Goal: Information Seeking & Learning: Learn about a topic

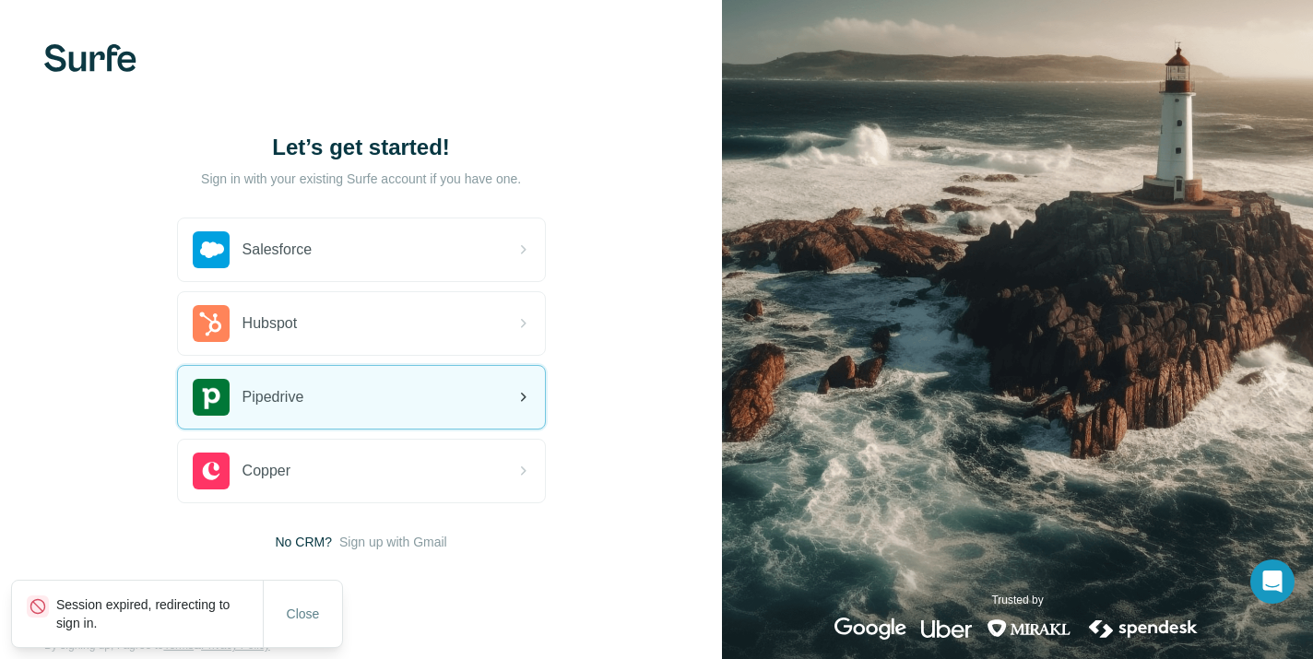
click at [411, 410] on div "Pipedrive" at bounding box center [361, 397] width 367 height 63
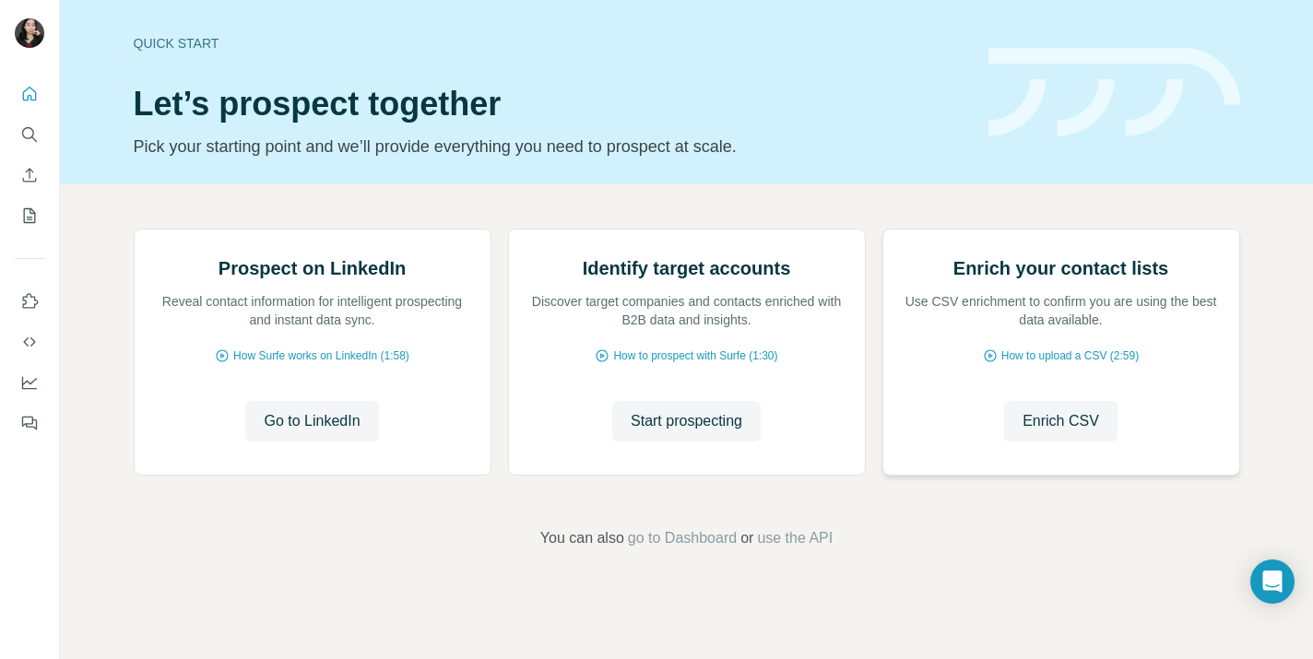
scroll to position [134, 0]
drag, startPoint x: 315, startPoint y: 483, endPoint x: 399, endPoint y: 546, distance: 104.7
click at [399, 483] on div "Prospect on LinkedIn Reveal contact information for intelligent prospecting and…" at bounding box center [687, 356] width 1106 height 254
click at [330, 432] on span "Go to LinkedIn" at bounding box center [312, 421] width 96 height 22
click at [703, 432] on span "Start prospecting" at bounding box center [686, 421] width 112 height 22
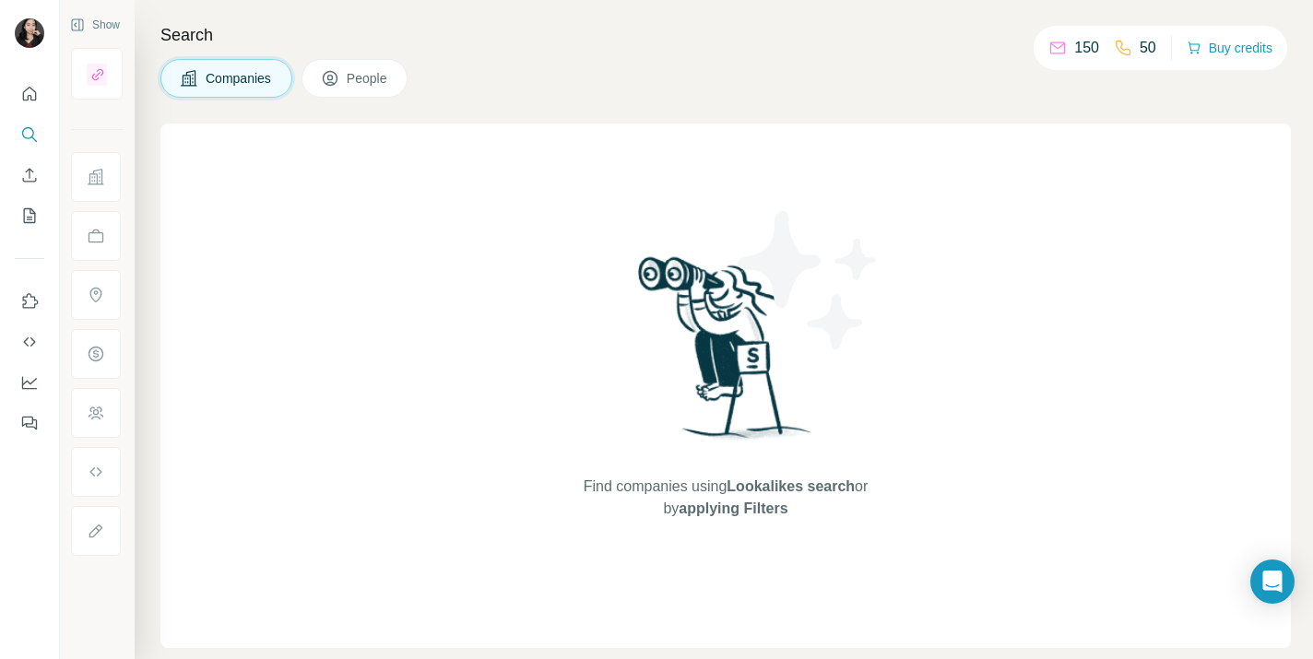
click at [741, 505] on span "applying Filters" at bounding box center [732, 508] width 109 height 16
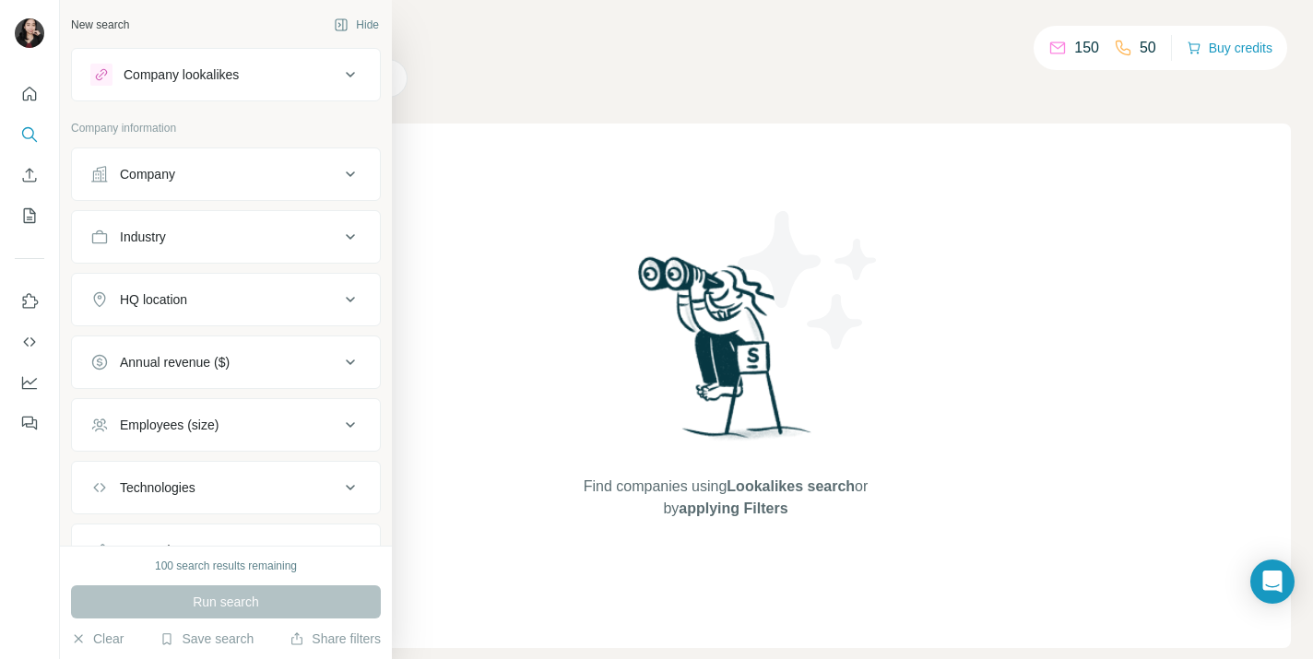
click at [302, 184] on button "Company" at bounding box center [226, 174] width 308 height 44
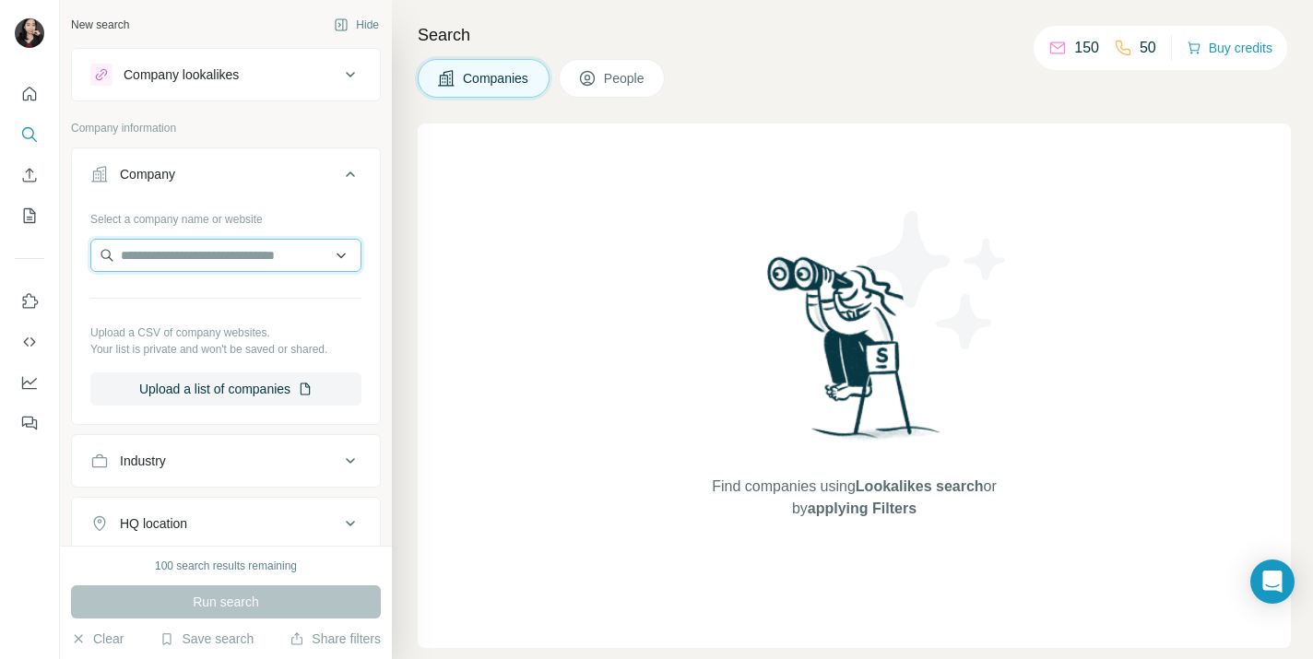
click at [272, 256] on input "text" at bounding box center [225, 255] width 271 height 33
type input "**********"
click at [520, 314] on div "Find companies using Lookalikes search or by applying Filters" at bounding box center [854, 386] width 873 height 524
click at [259, 389] on button "Upload a list of companies" at bounding box center [225, 388] width 271 height 33
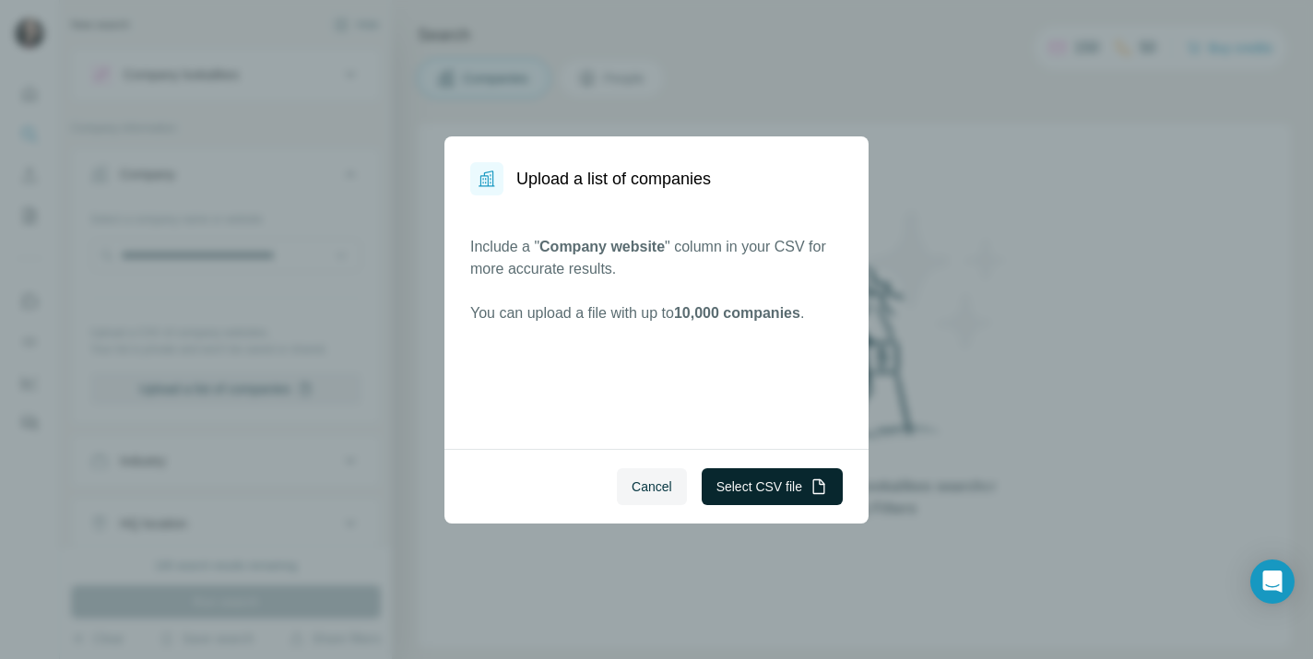
click at [748, 488] on button "Select CSV file" at bounding box center [771, 486] width 141 height 37
click at [646, 486] on span "Cancel" at bounding box center [651, 486] width 41 height 18
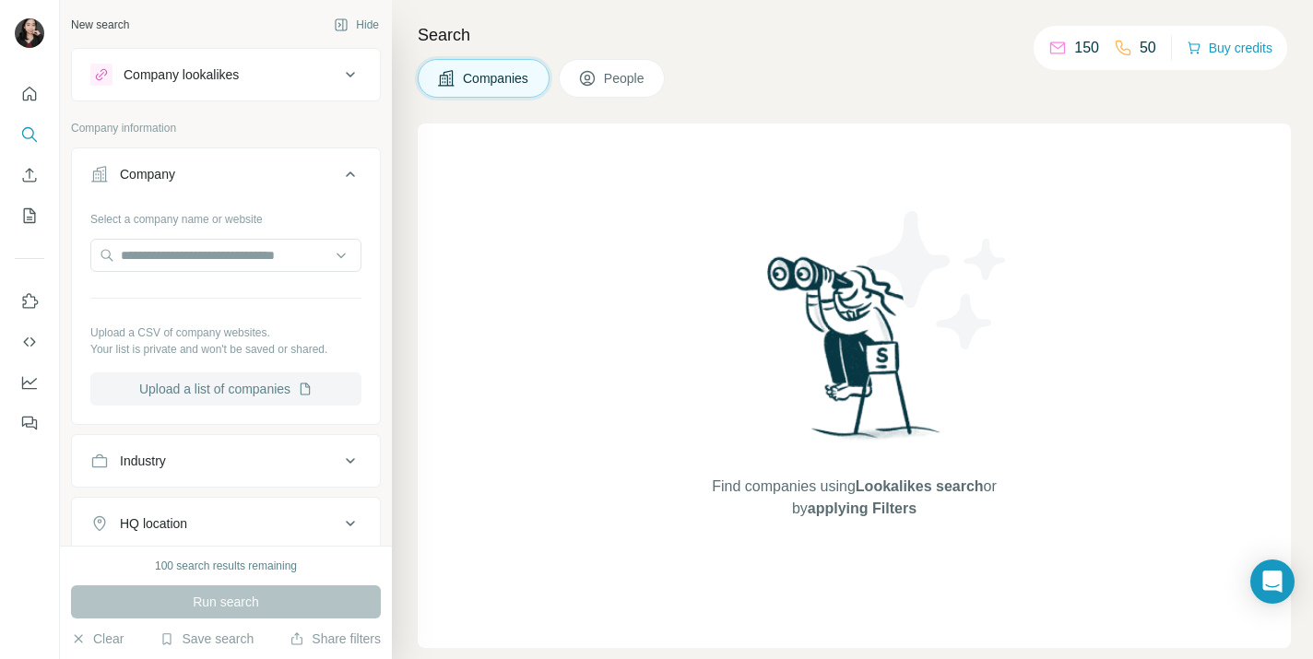
click at [249, 393] on button "Upload a list of companies" at bounding box center [225, 388] width 271 height 33
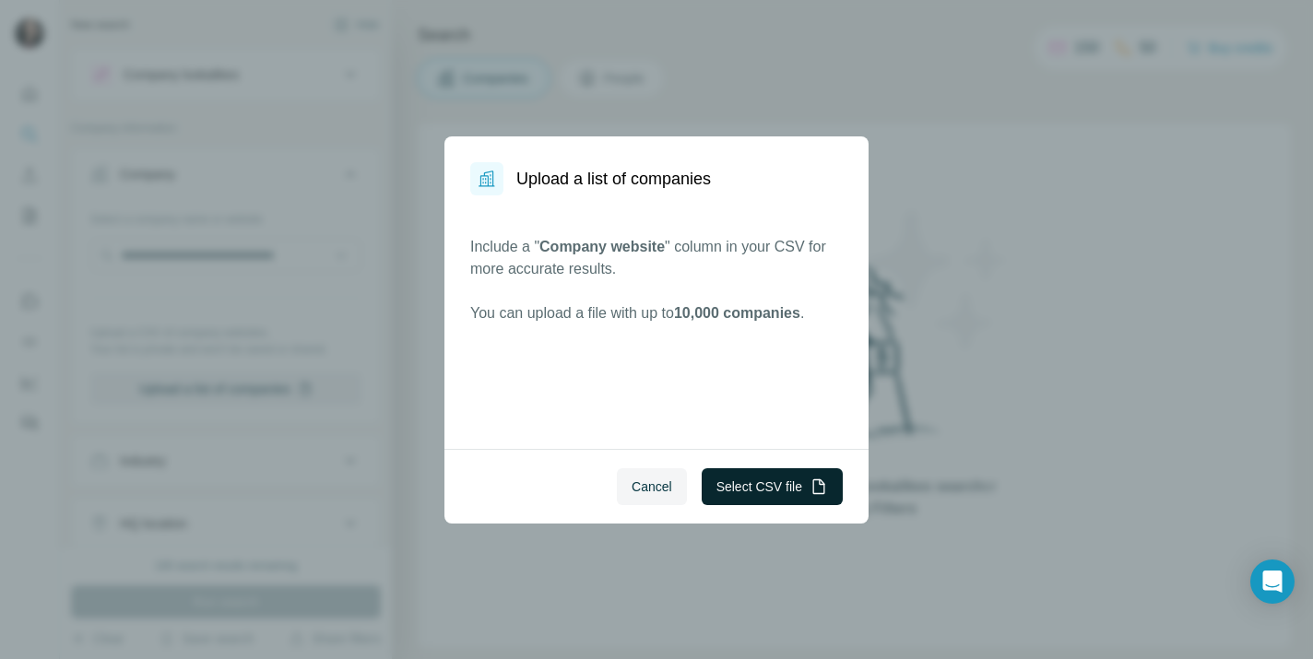
click at [744, 483] on button "Select CSV file" at bounding box center [771, 486] width 141 height 37
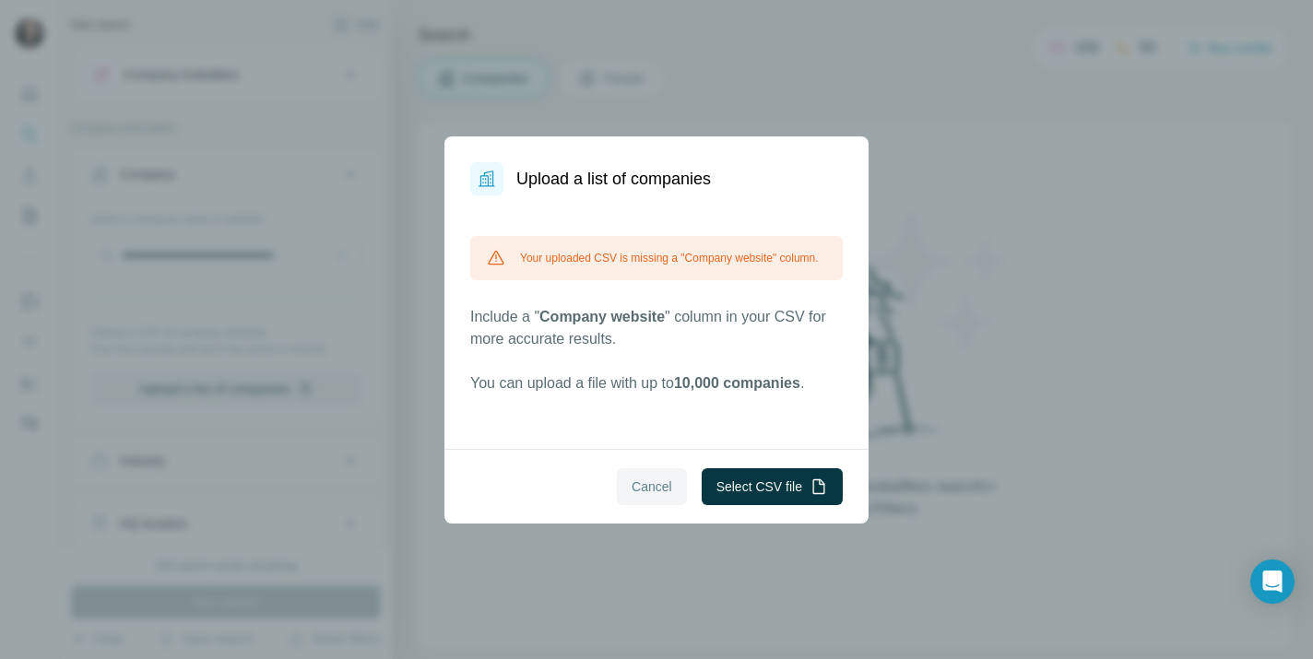
click at [665, 489] on span "Cancel" at bounding box center [651, 486] width 41 height 18
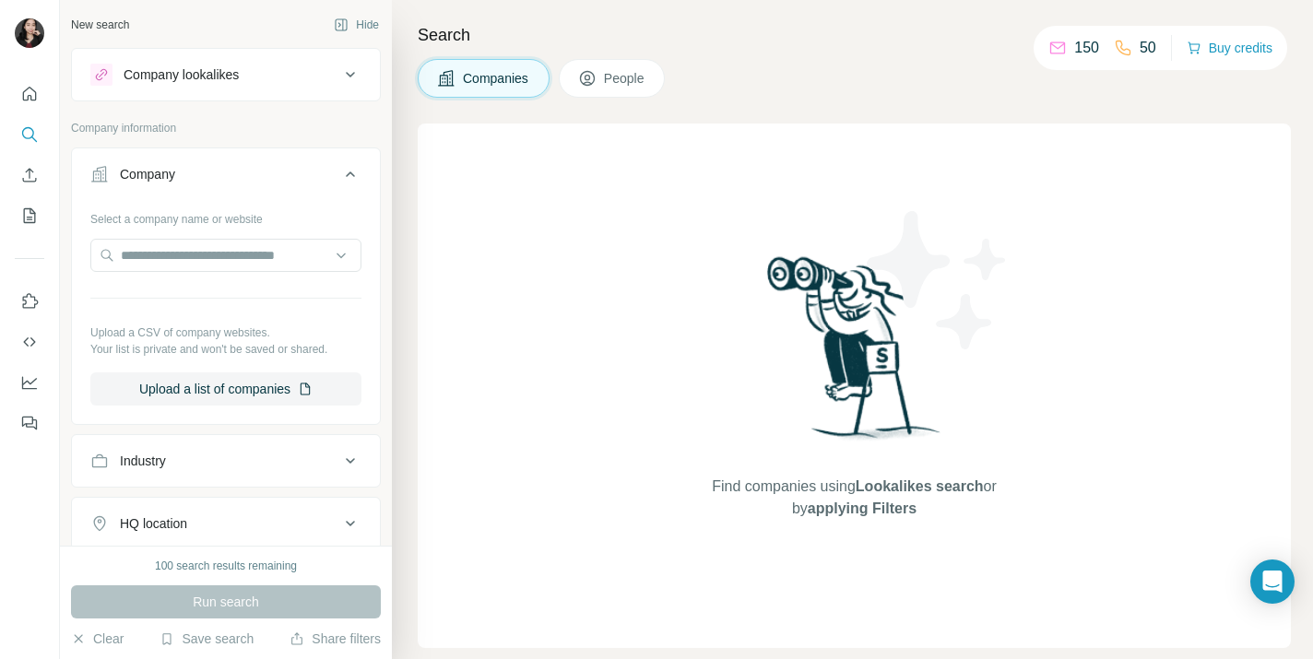
click at [245, 457] on div "Industry" at bounding box center [214, 461] width 249 height 18
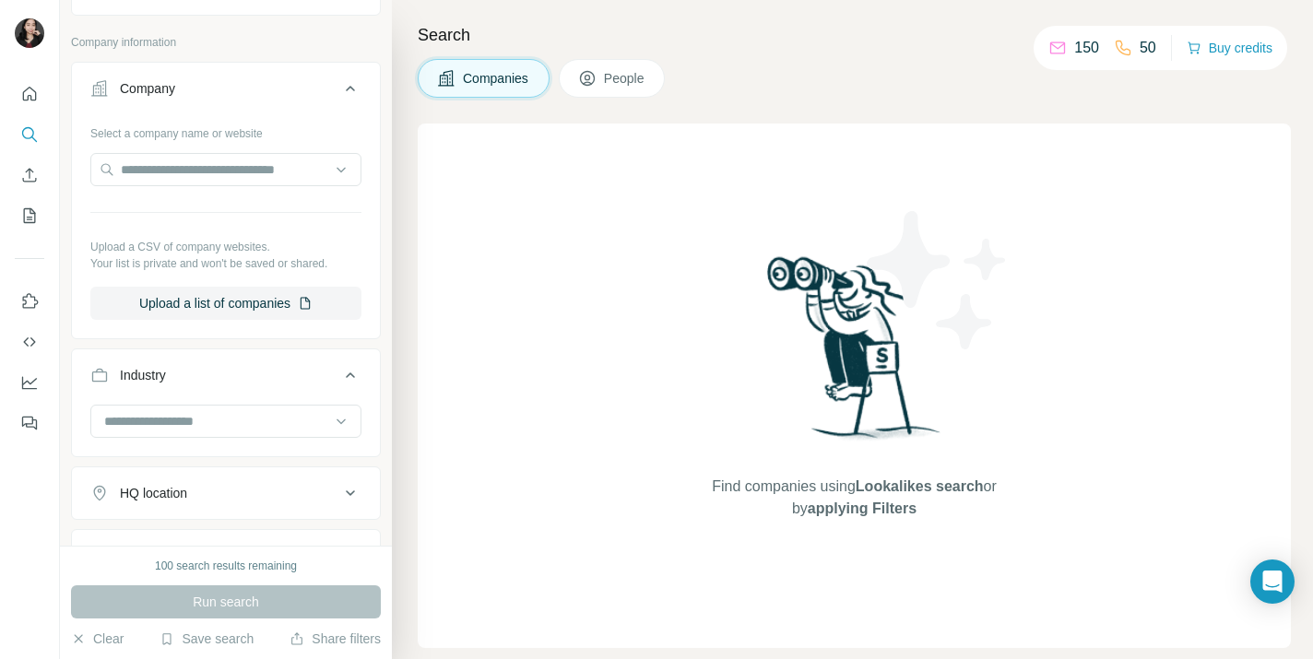
scroll to position [95, 0]
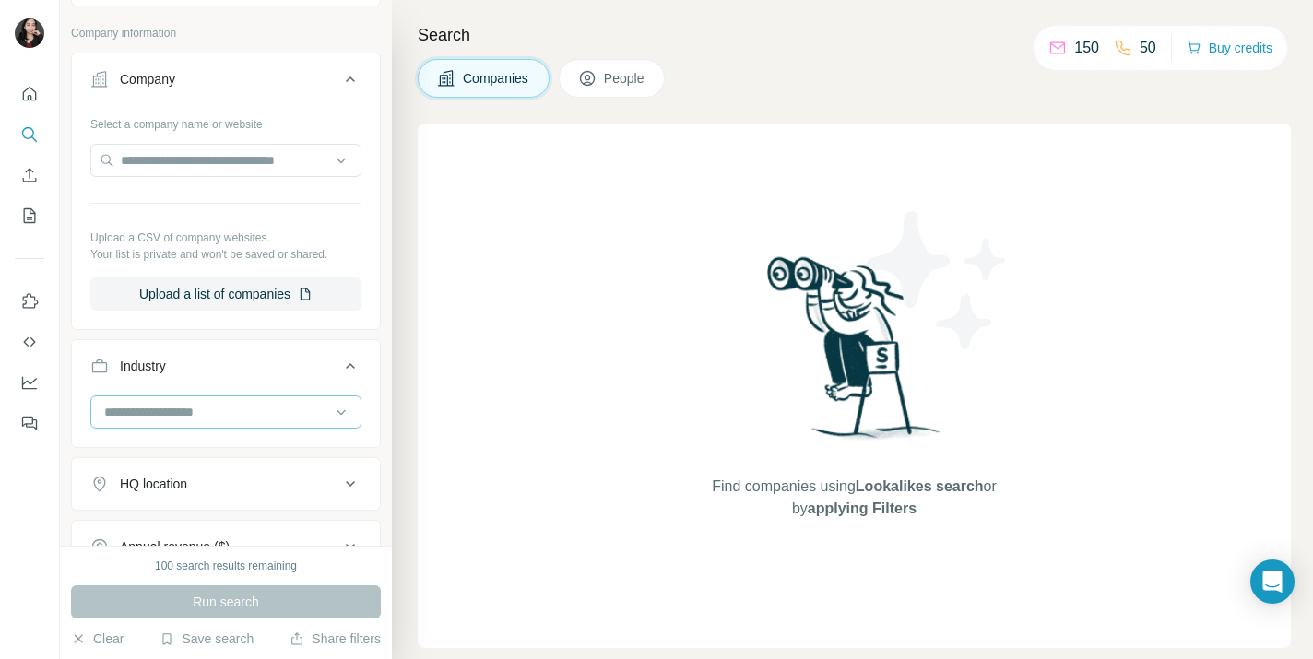
click at [227, 405] on input at bounding box center [216, 412] width 228 height 20
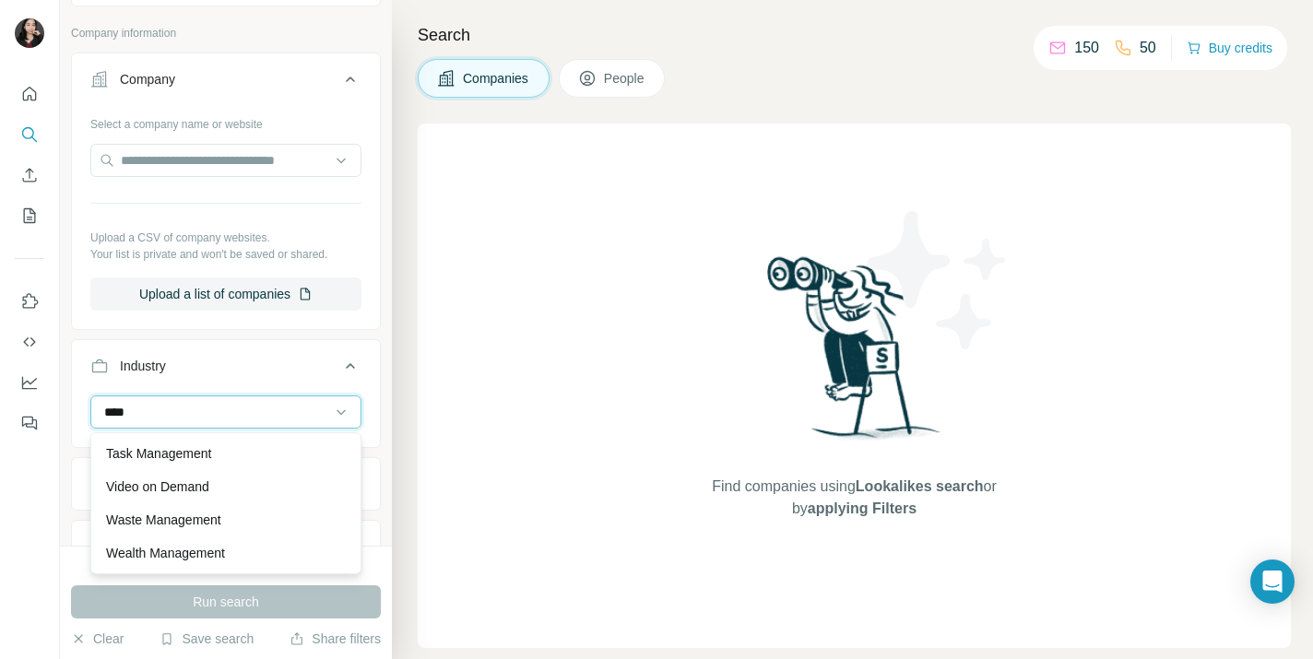
scroll to position [33, 0]
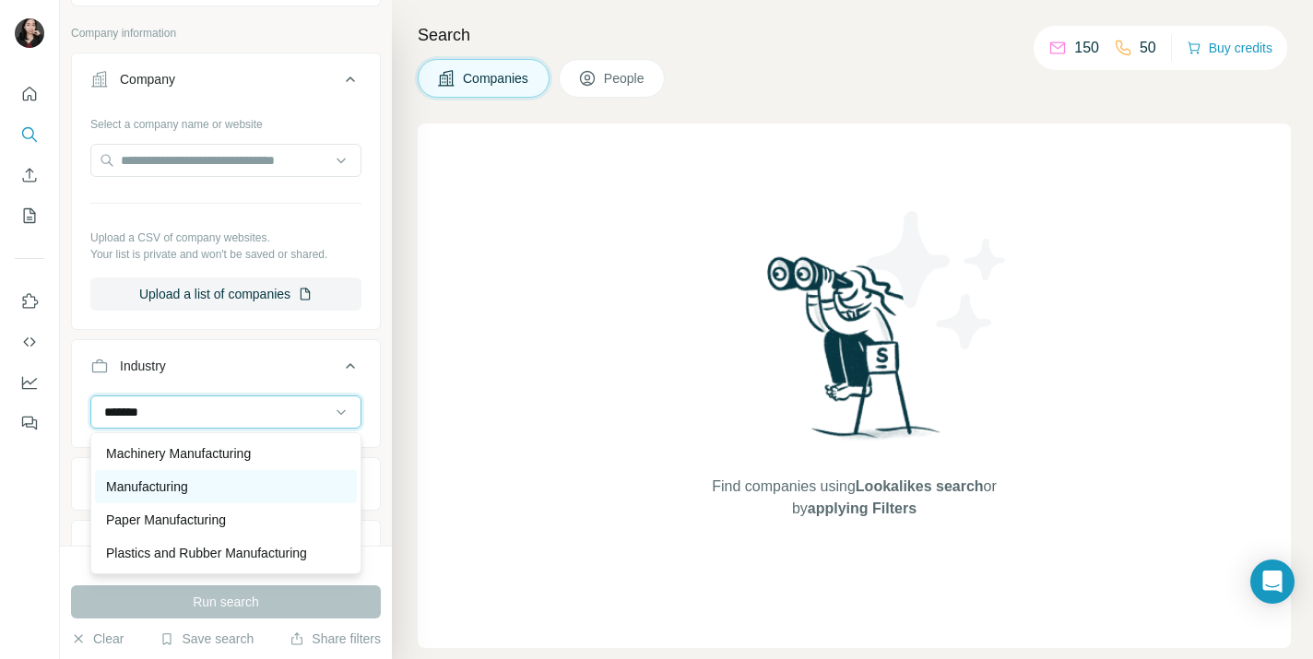
type input "*******"
click at [259, 481] on div "Manufacturing" at bounding box center [226, 486] width 240 height 18
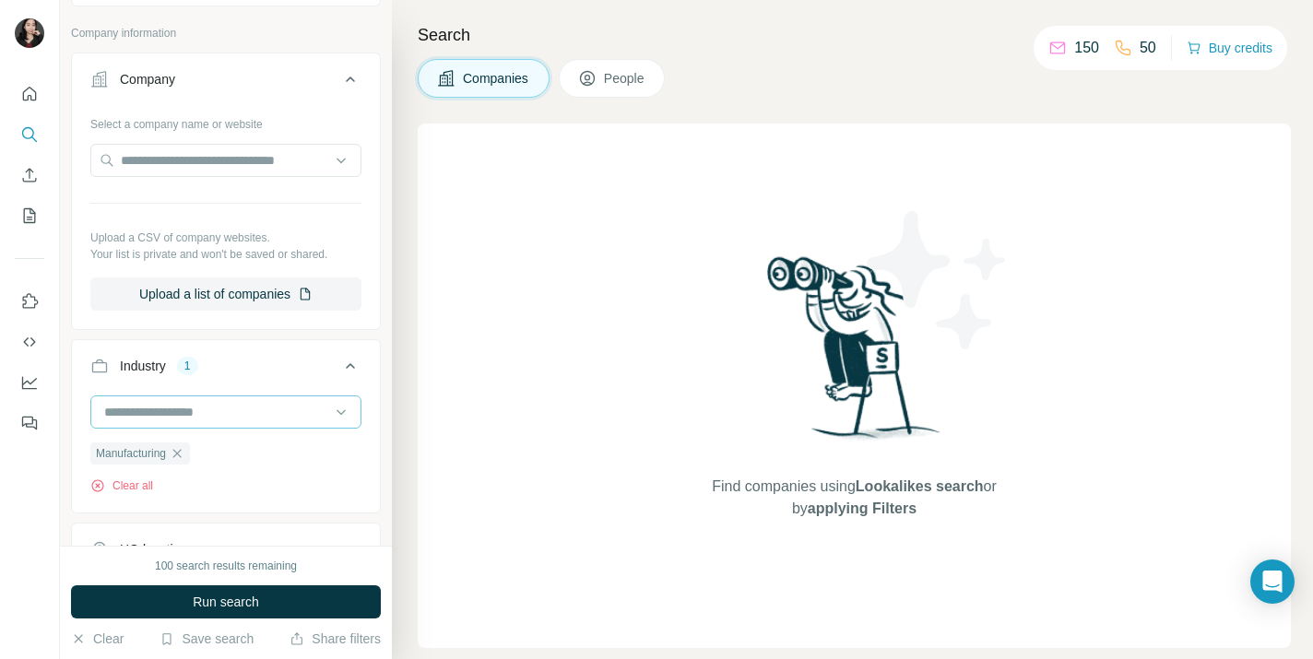
click at [253, 409] on input at bounding box center [216, 412] width 228 height 20
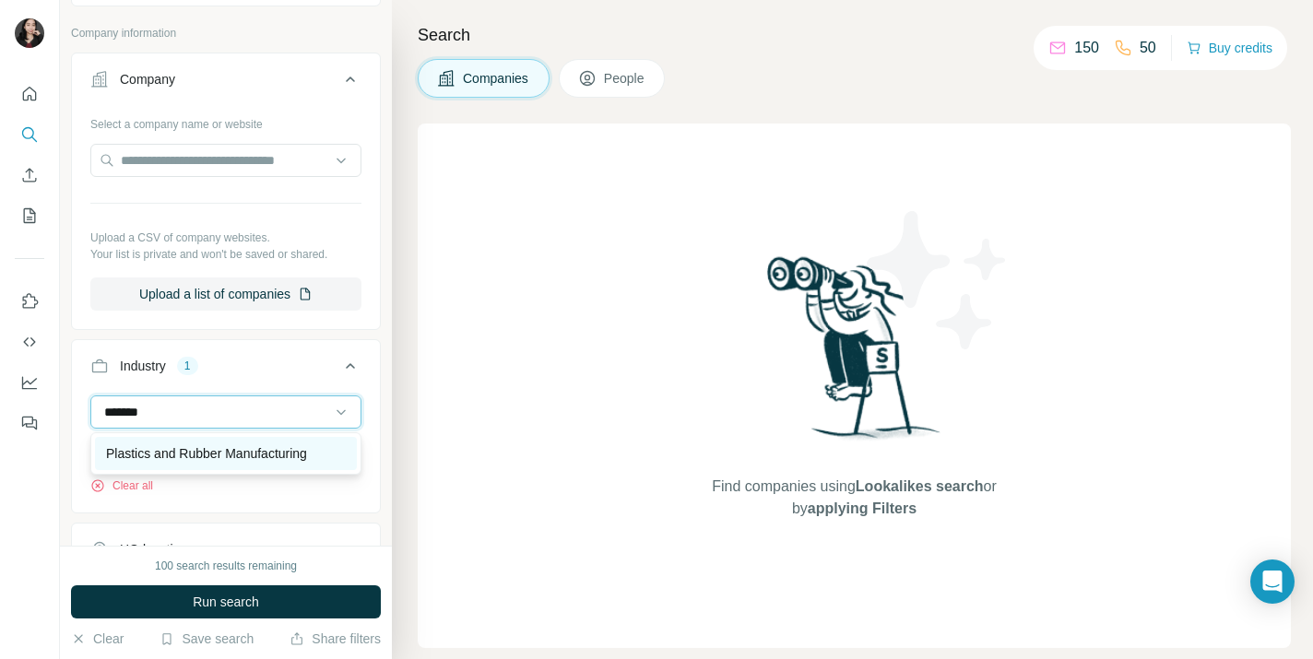
type input "*******"
click at [218, 460] on p "Plastics and Rubber Manufacturing" at bounding box center [206, 453] width 201 height 18
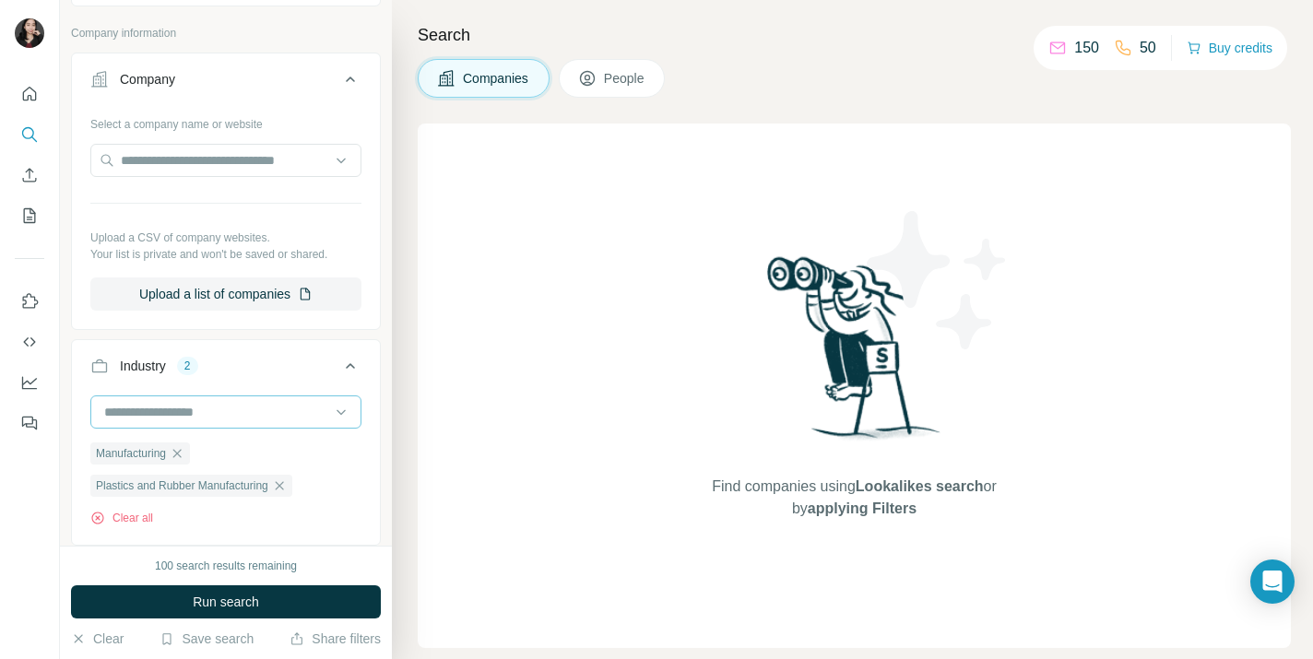
click at [244, 412] on input at bounding box center [216, 412] width 228 height 20
type input "*"
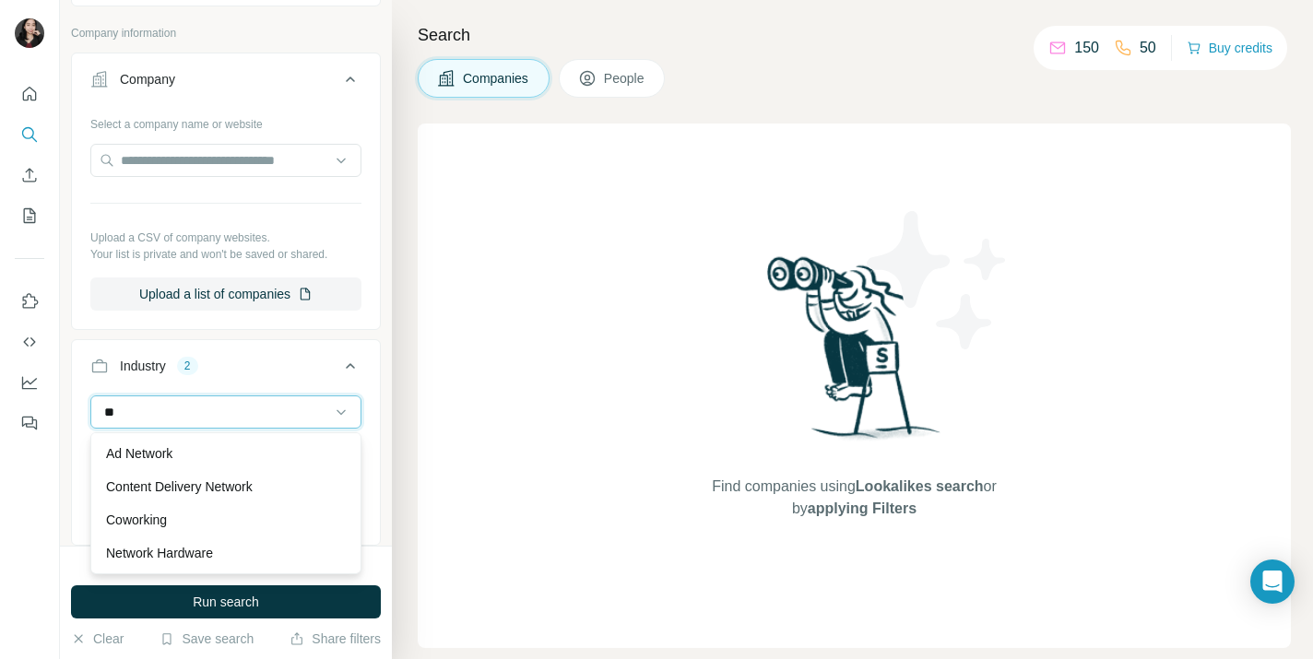
type input "*"
click at [646, 434] on div "Find companies using Lookalikes search or by applying Filters" at bounding box center [854, 386] width 873 height 524
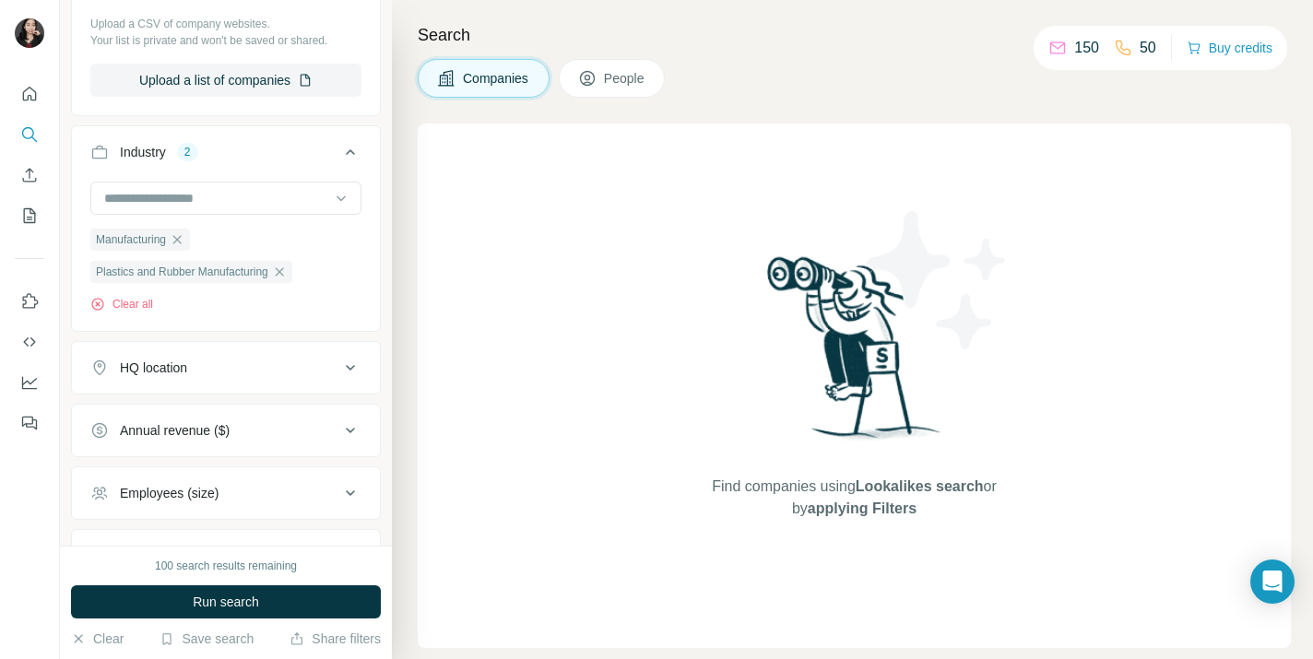
scroll to position [312, 0]
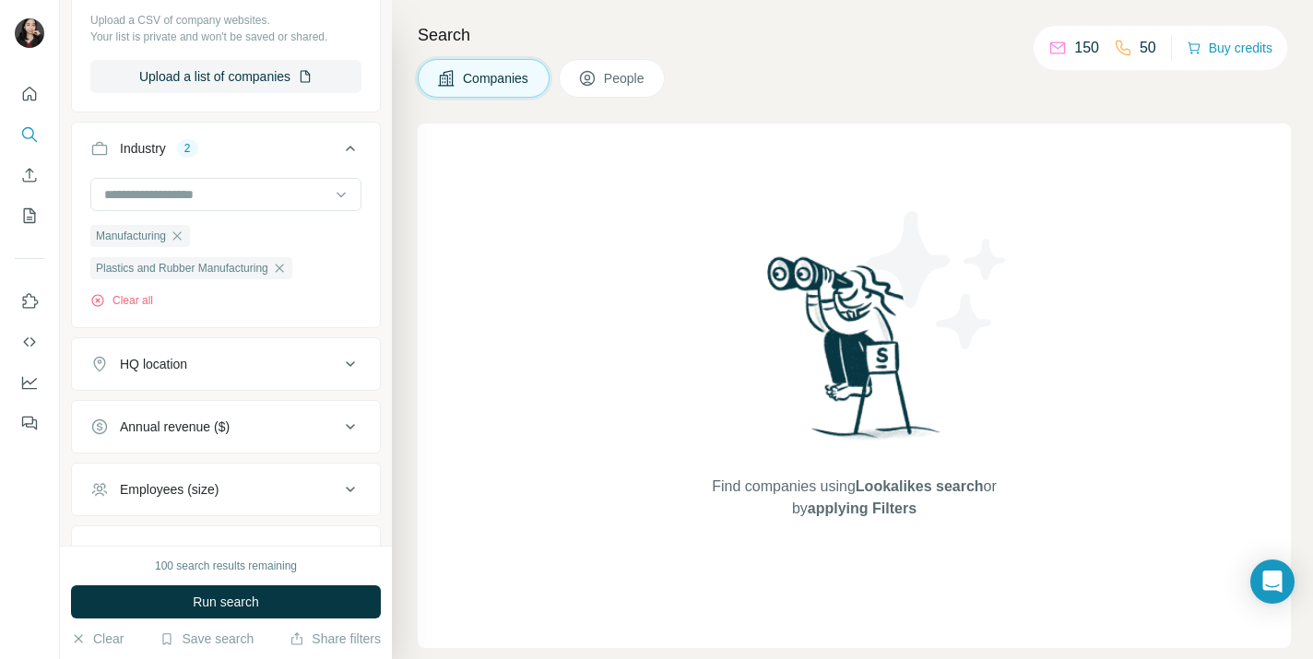
click at [323, 351] on button "HQ location" at bounding box center [226, 364] width 308 height 44
click at [276, 409] on input "text" at bounding box center [225, 410] width 271 height 33
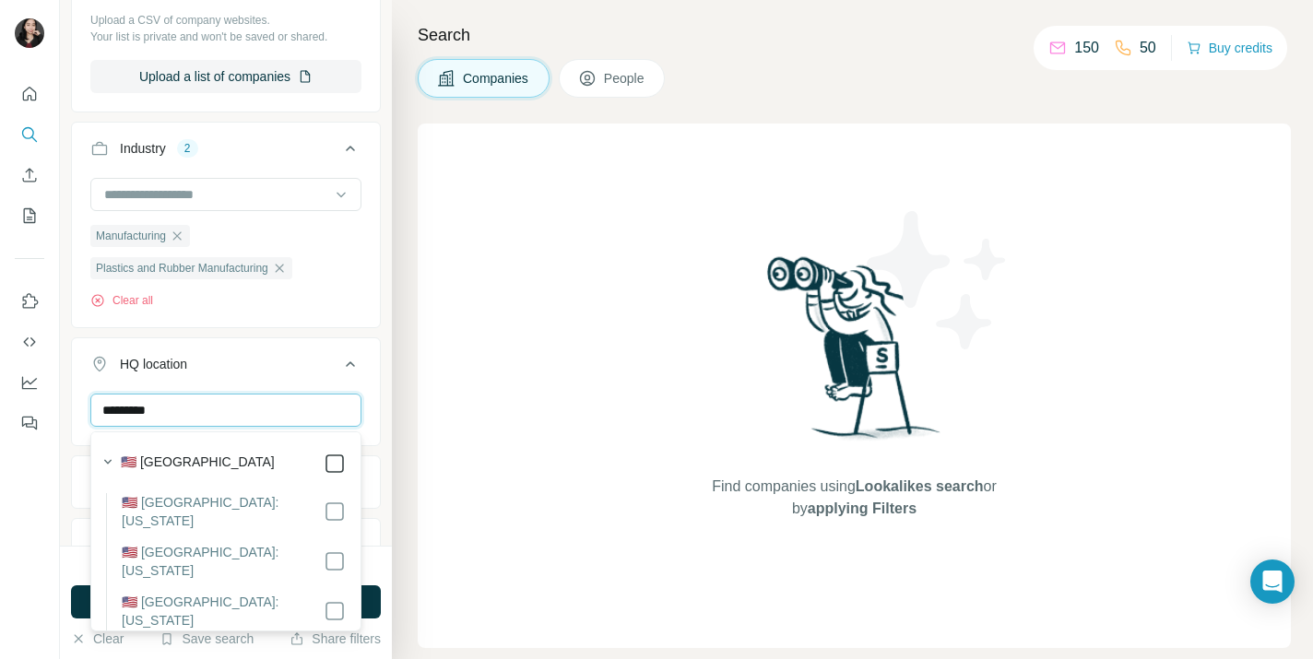
type input "*********"
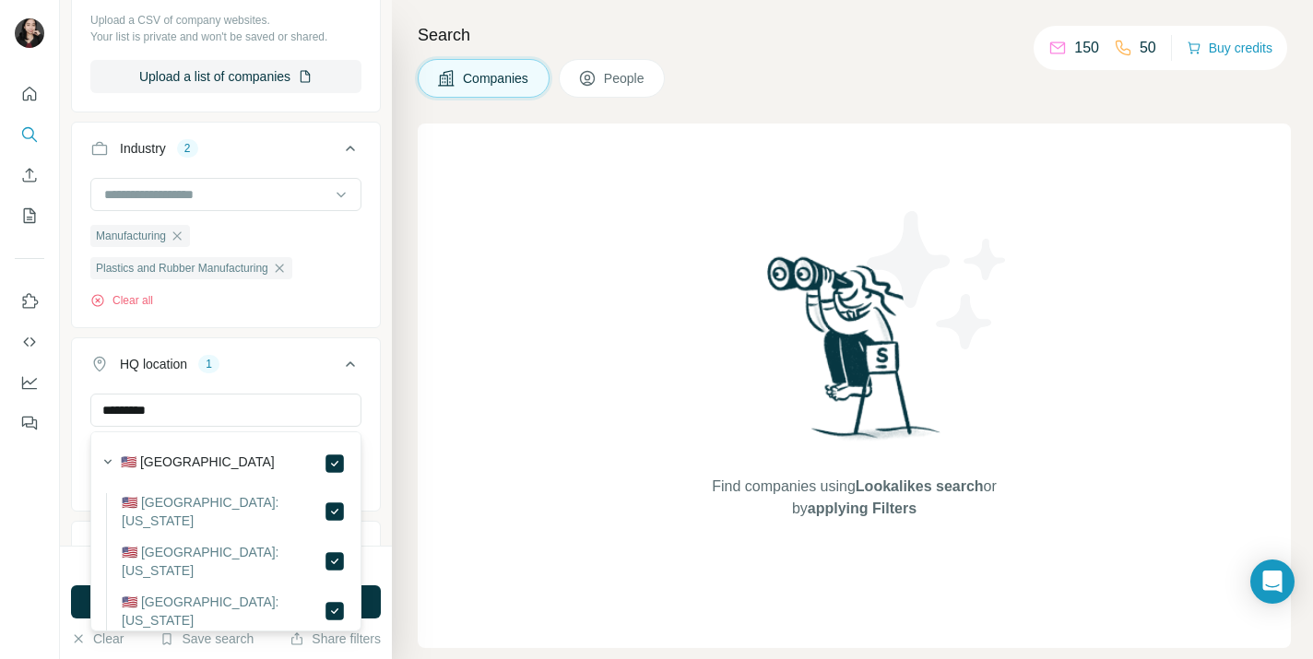
click at [488, 451] on div "Find companies using Lookalikes search or by applying Filters" at bounding box center [854, 386] width 873 height 524
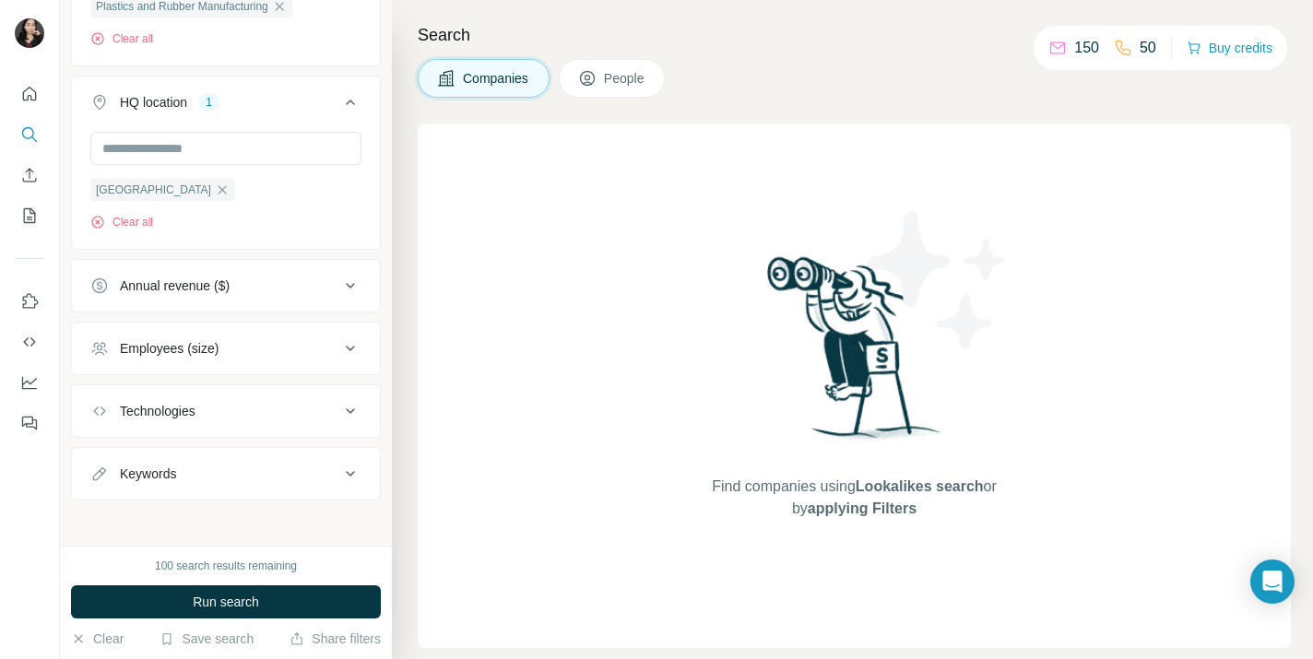
scroll to position [582, 0]
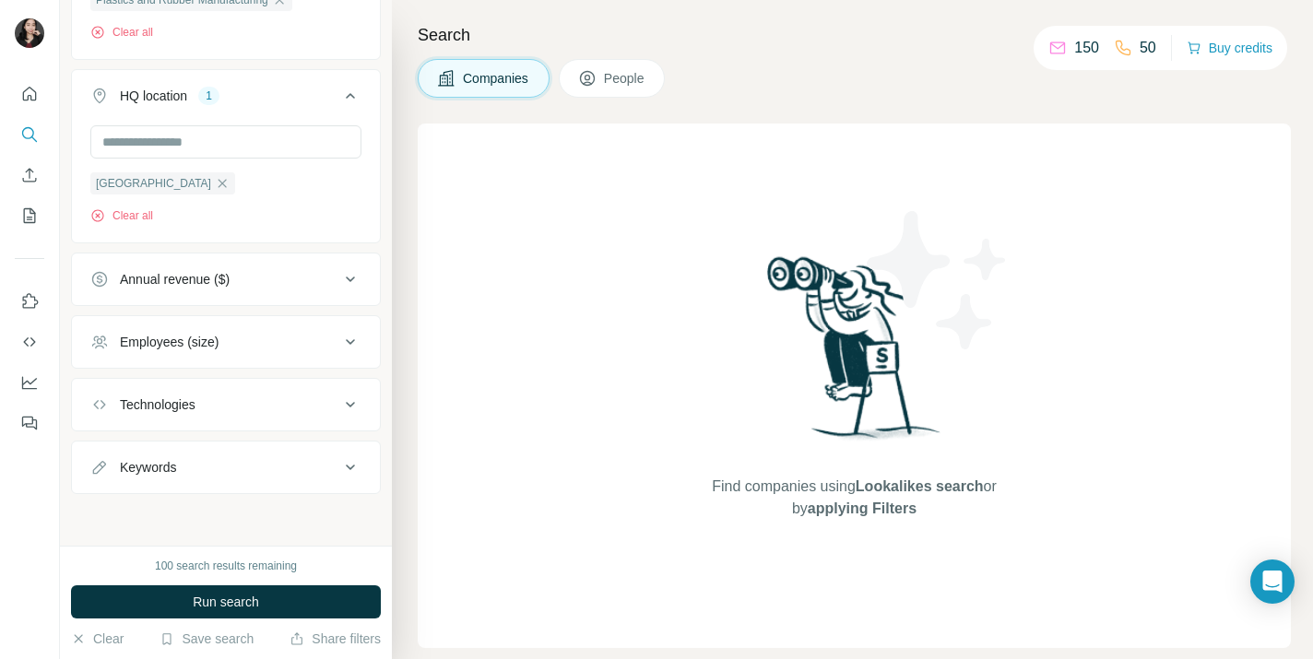
click at [300, 466] on div "Keywords" at bounding box center [214, 467] width 249 height 18
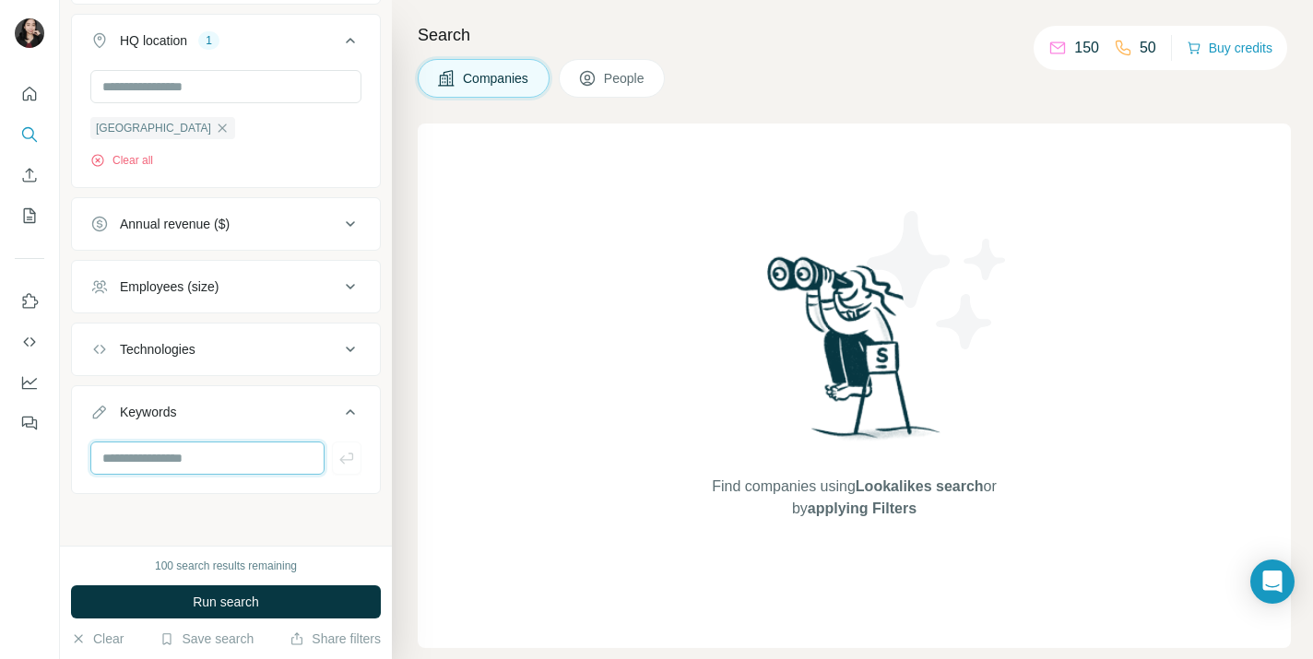
click at [219, 444] on input "text" at bounding box center [207, 457] width 234 height 33
type input "*******"
type input "******"
type input "*********"
type input "**********"
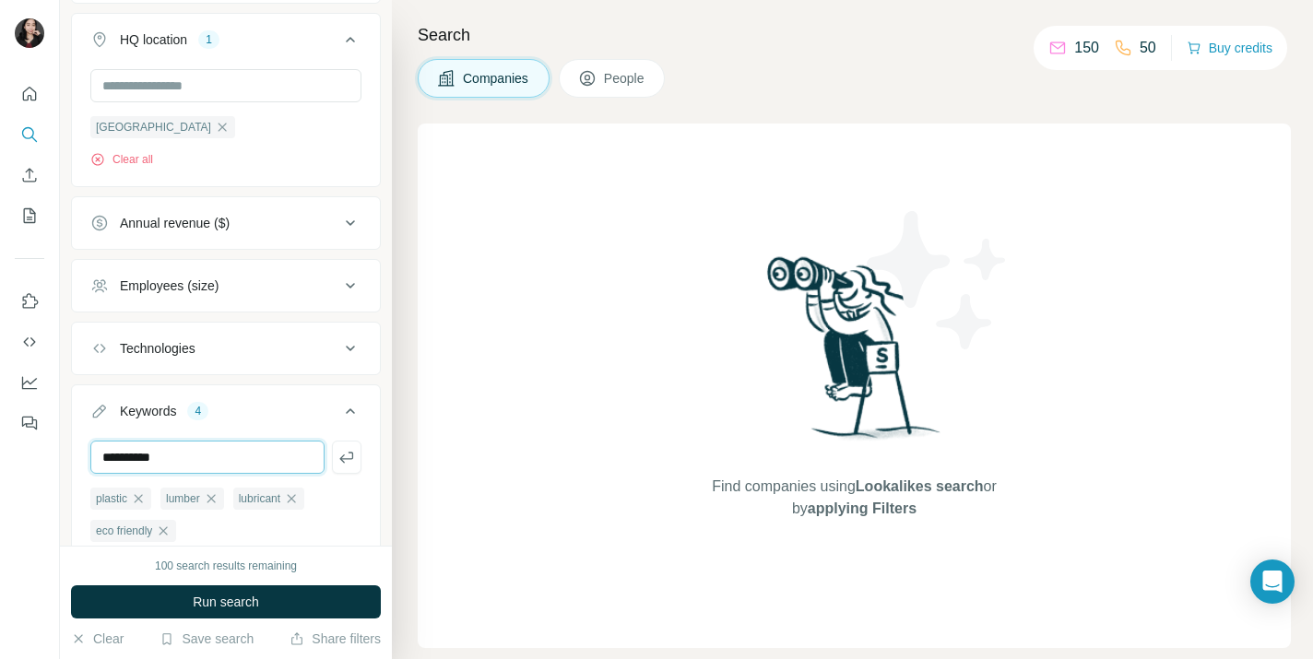
type input "**********"
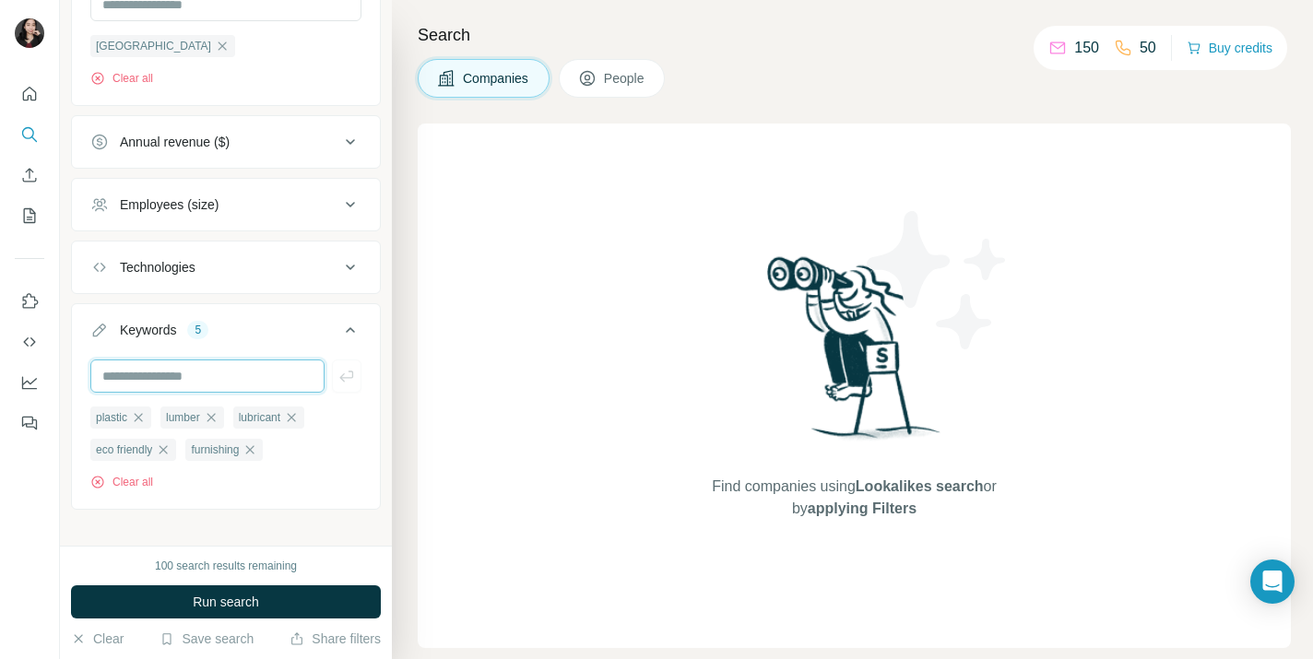
scroll to position [736, 0]
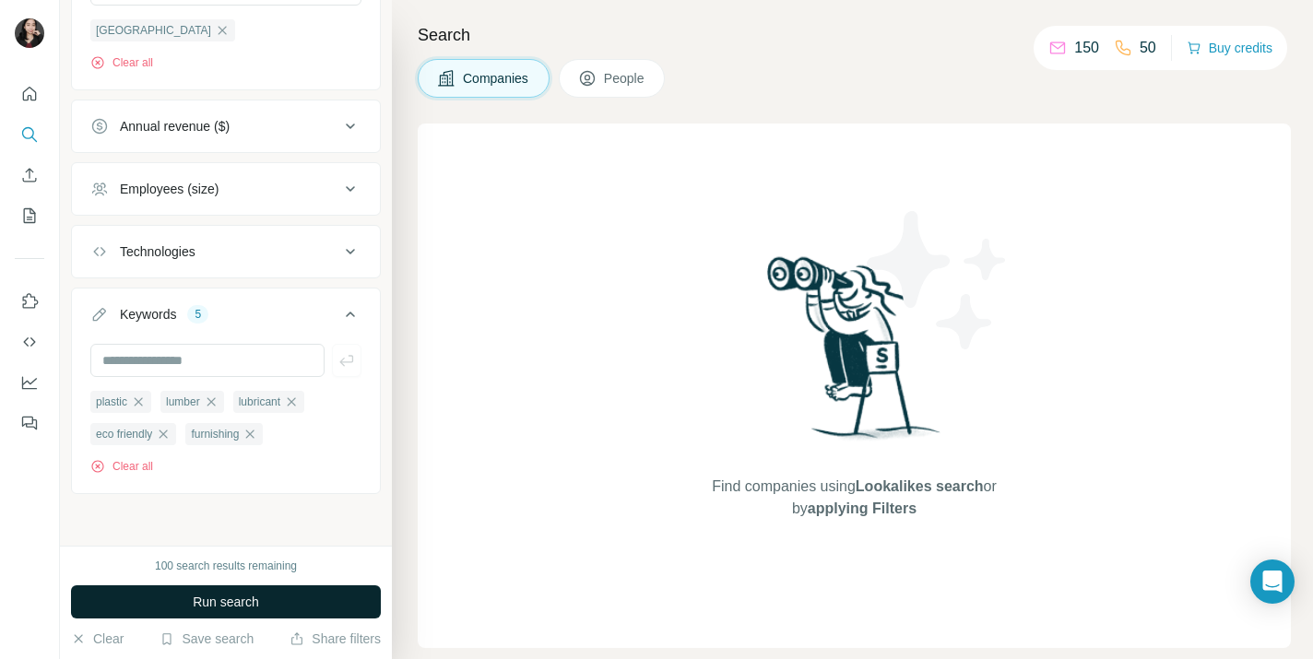
click at [220, 605] on span "Run search" at bounding box center [226, 602] width 66 height 18
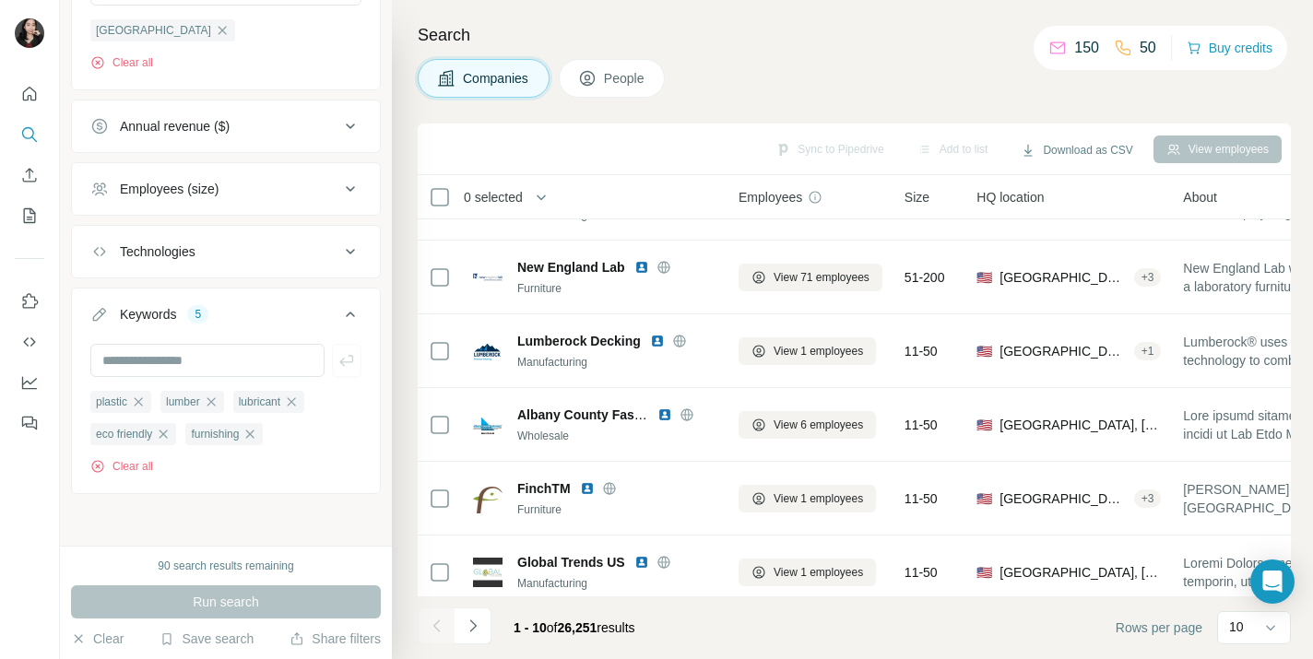
scroll to position [360, 0]
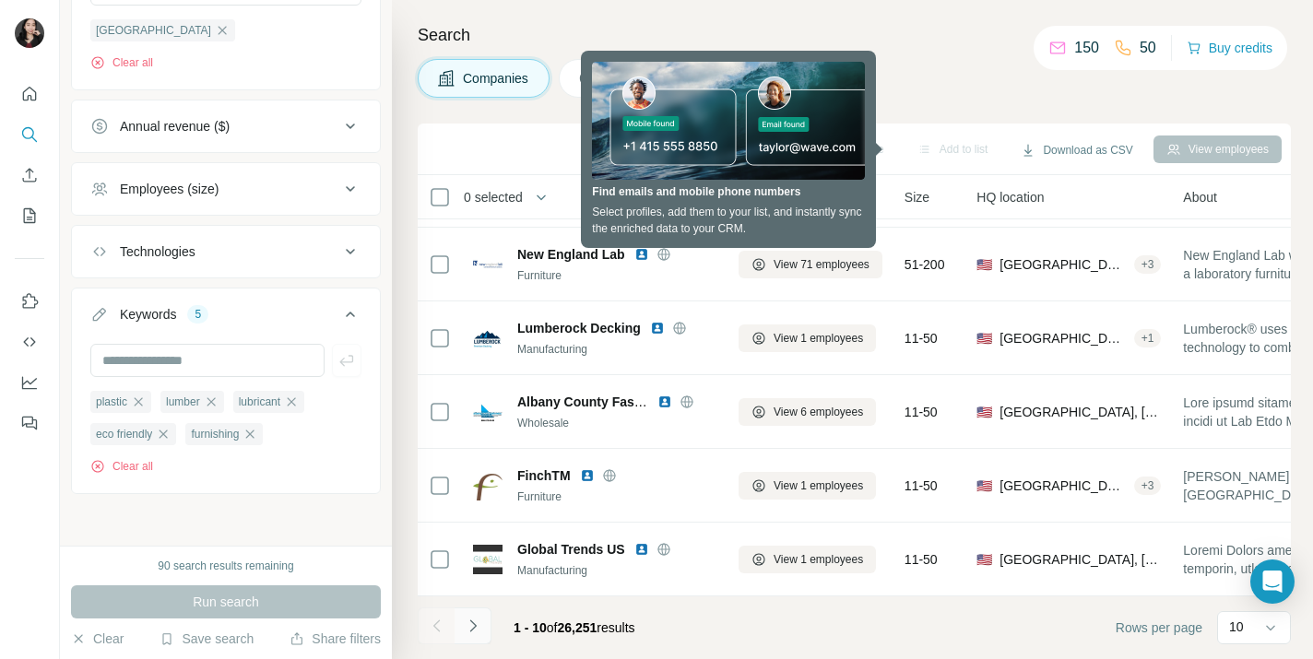
click at [475, 623] on icon "Navigate to next page" at bounding box center [473, 626] width 18 height 18
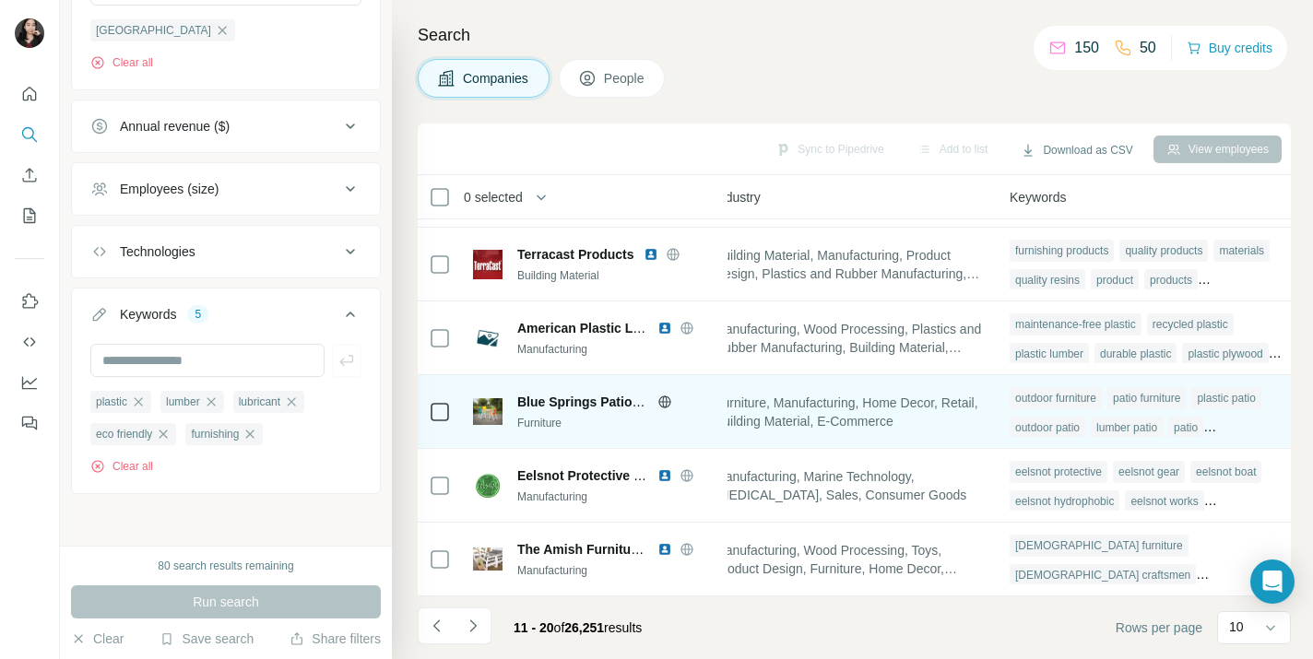
scroll to position [360, 1331]
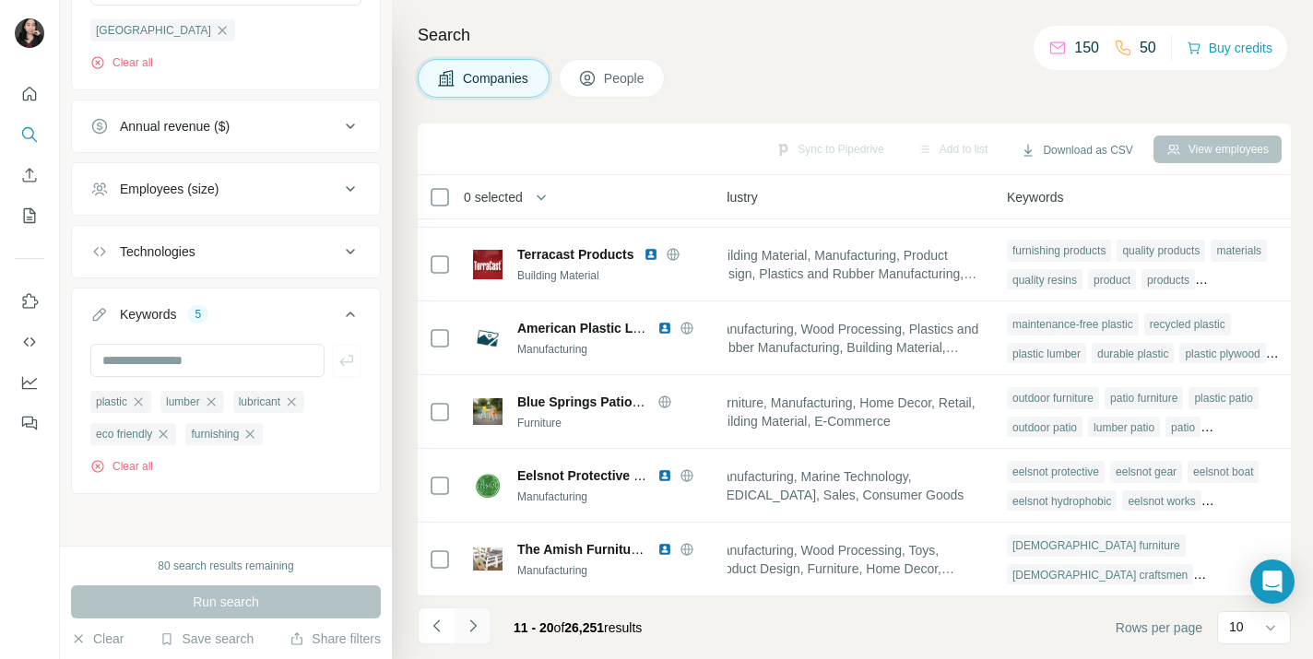
click at [469, 623] on icon "Navigate to next page" at bounding box center [473, 626] width 18 height 18
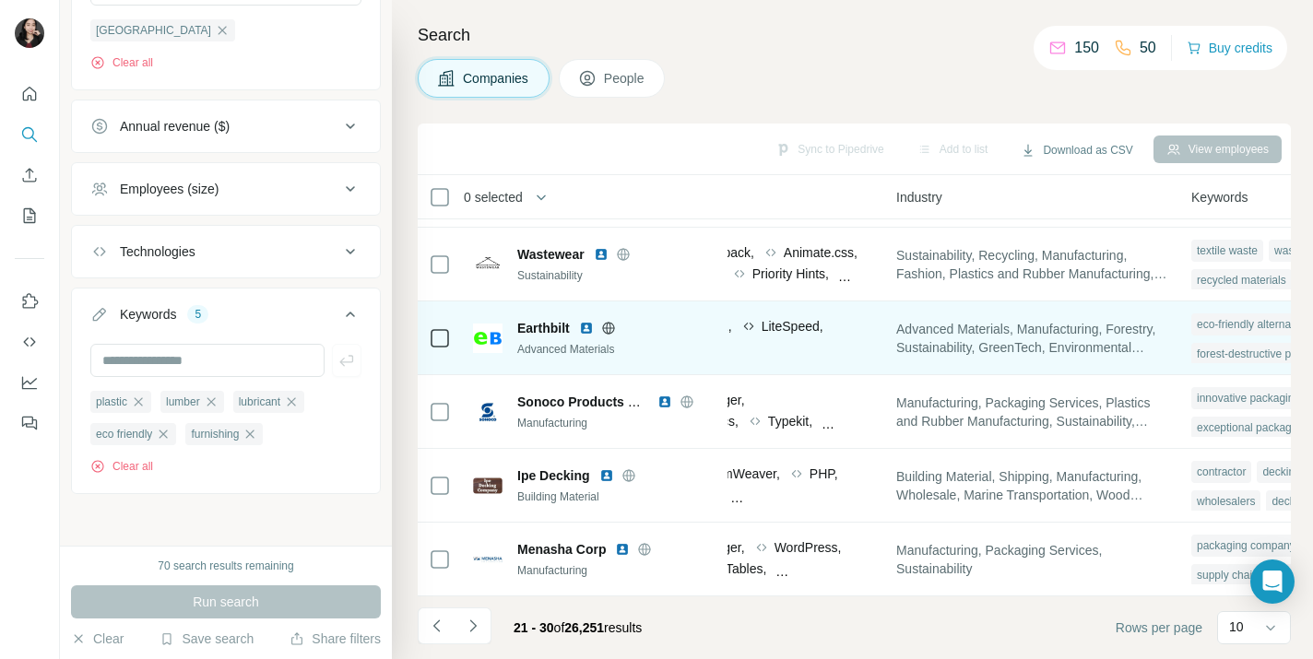
scroll to position [360, 1372]
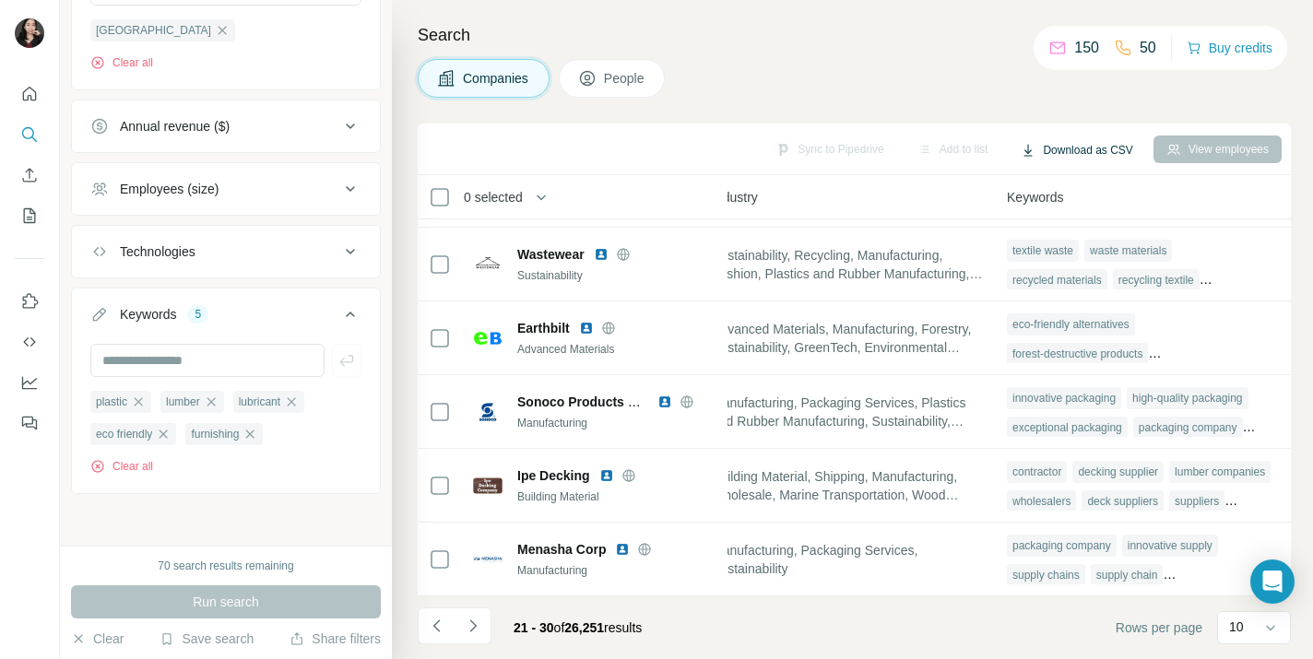
click at [1075, 149] on button "Download as CSV" at bounding box center [1075, 150] width 137 height 28
click at [473, 626] on icon "Navigate to next page" at bounding box center [473, 626] width 18 height 18
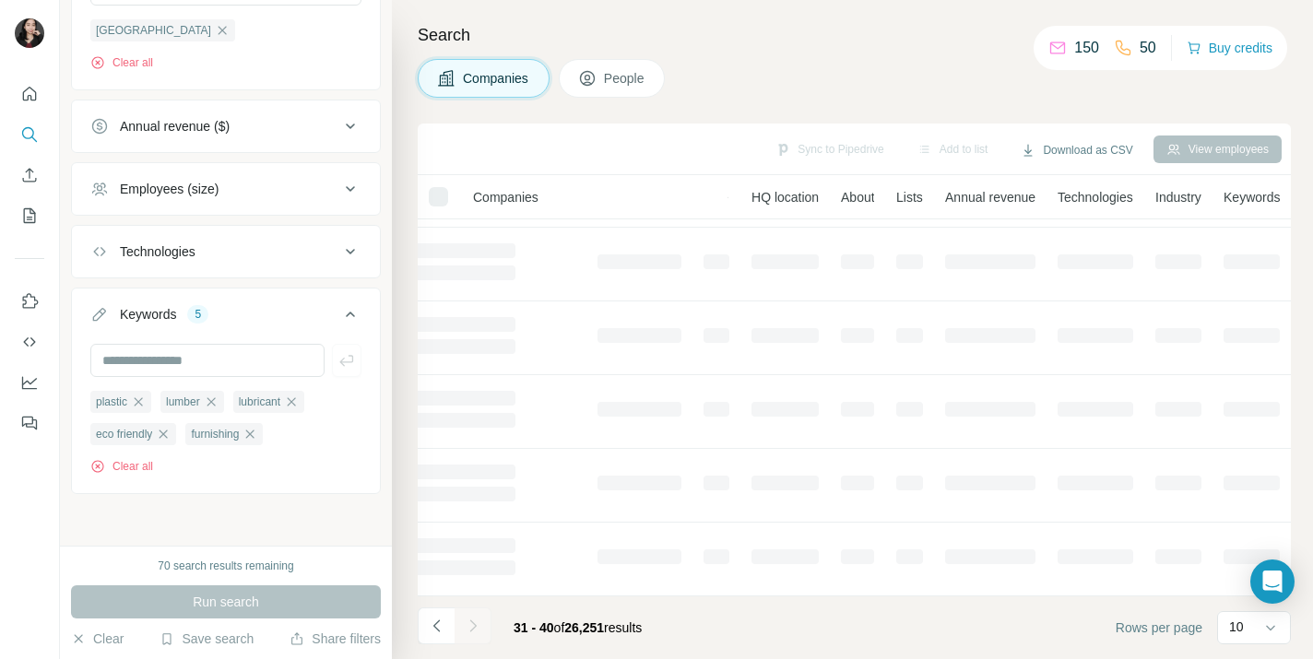
scroll to position [360, 177]
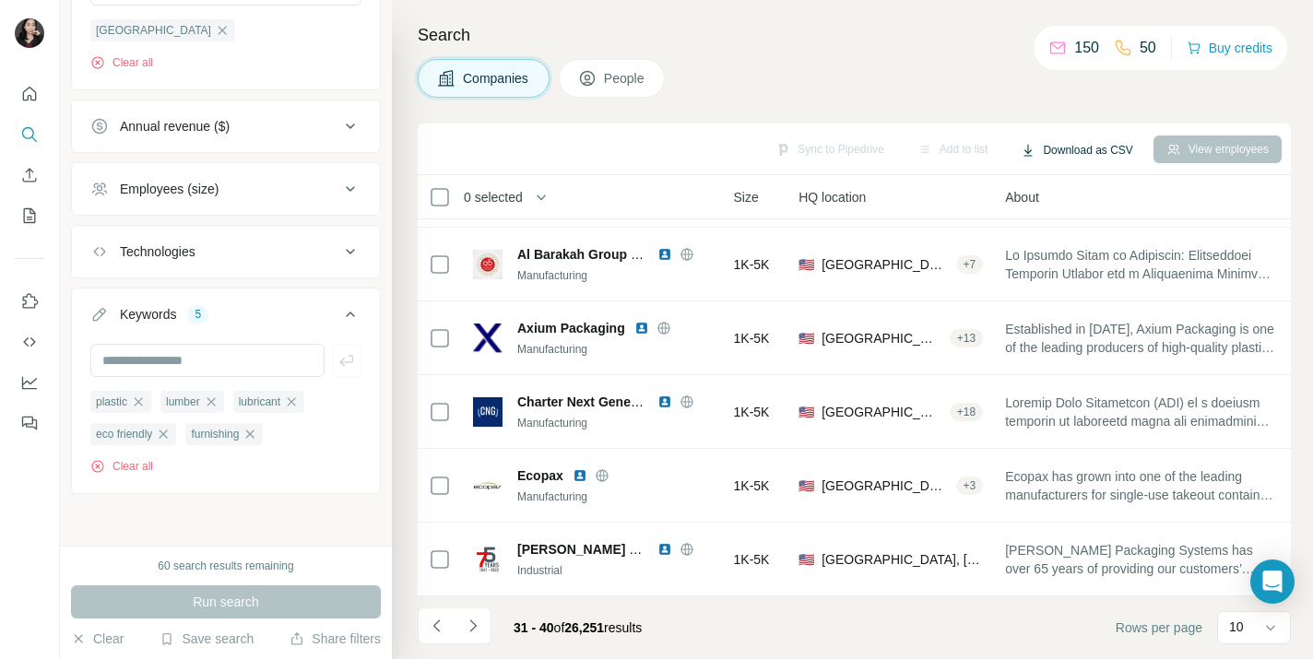
click at [1082, 151] on button "Download as CSV" at bounding box center [1075, 150] width 137 height 28
click at [919, 62] on div "Companies People" at bounding box center [854, 78] width 873 height 39
click at [477, 625] on icon "Navigate to next page" at bounding box center [473, 626] width 18 height 18
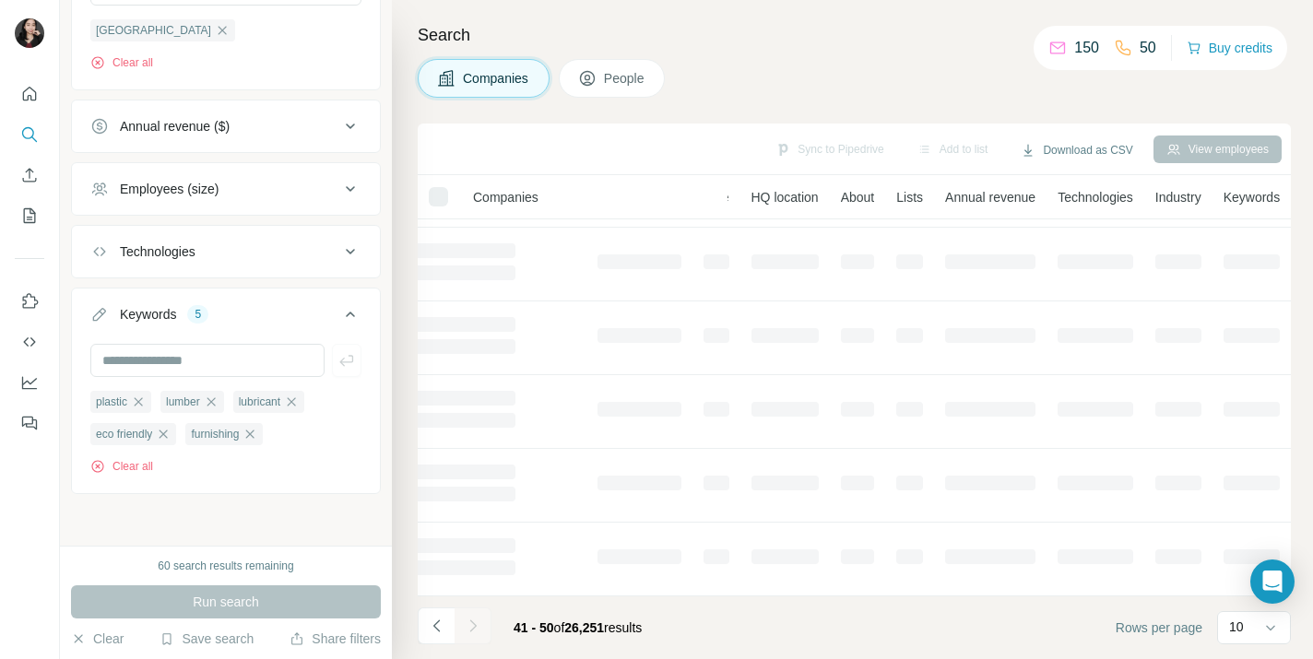
click at [477, 625] on icon "Navigate to next page" at bounding box center [473, 626] width 18 height 18
click at [477, 625] on div at bounding box center [472, 625] width 37 height 37
click at [477, 625] on icon "Navigate to next page" at bounding box center [473, 626] width 18 height 18
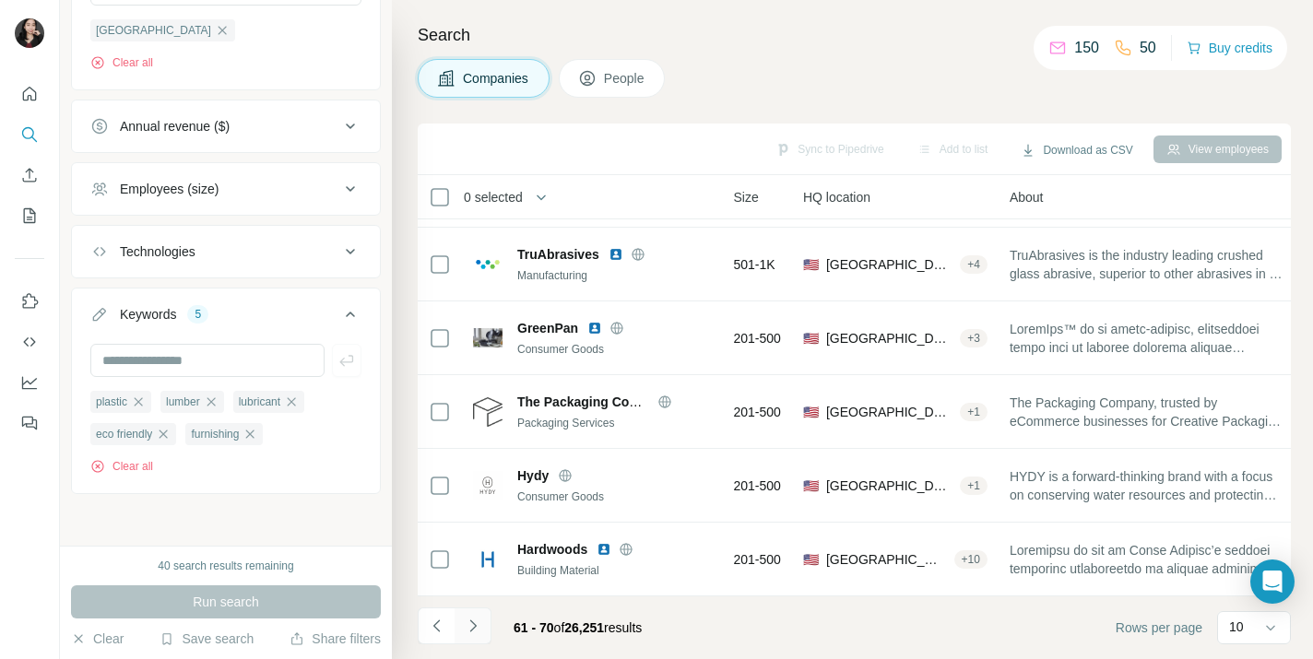
click at [477, 625] on icon "Navigate to next page" at bounding box center [473, 626] width 18 height 18
click at [477, 625] on div at bounding box center [472, 625] width 37 height 37
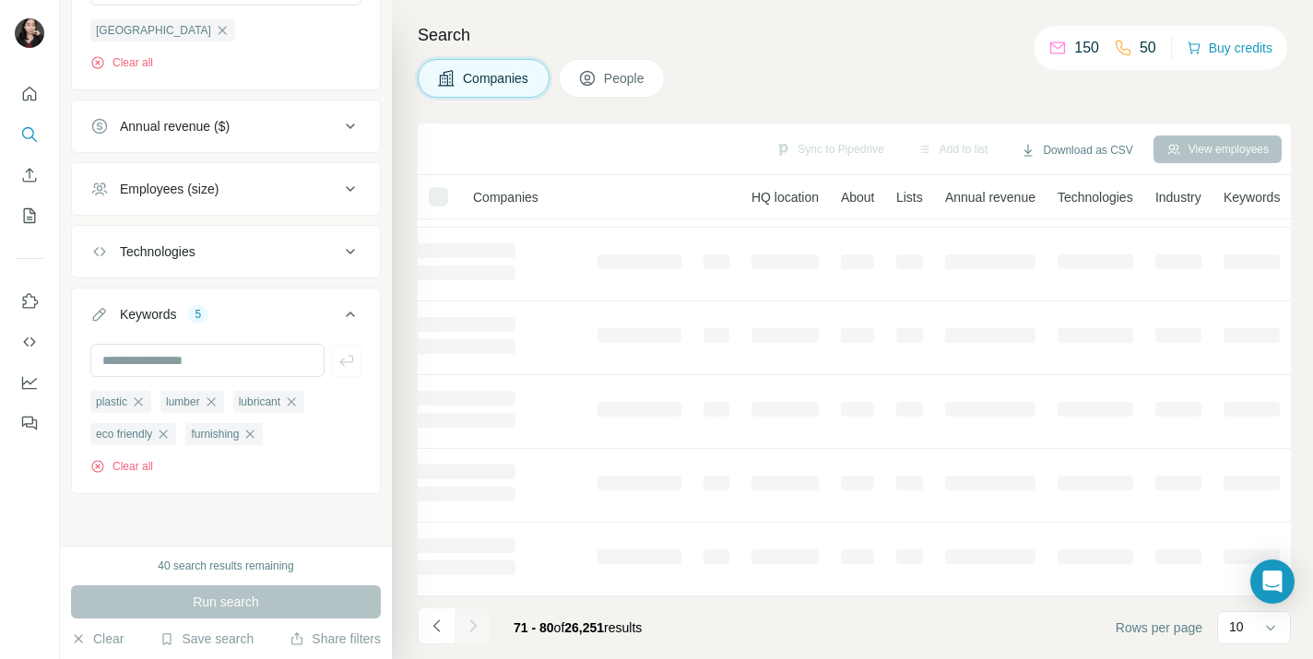
click at [477, 625] on div at bounding box center [472, 625] width 37 height 37
click at [477, 625] on icon "Navigate to next page" at bounding box center [473, 626] width 18 height 18
click at [477, 625] on div at bounding box center [472, 625] width 37 height 37
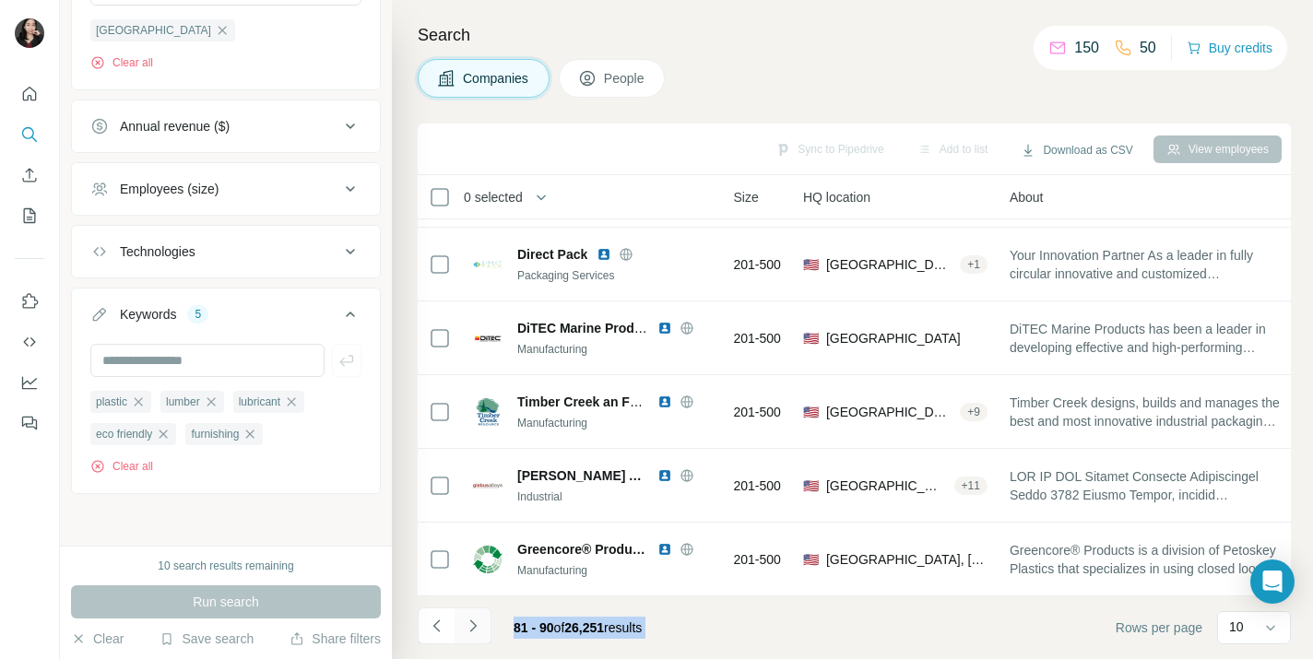
click at [477, 615] on button "Navigate to next page" at bounding box center [472, 625] width 37 height 37
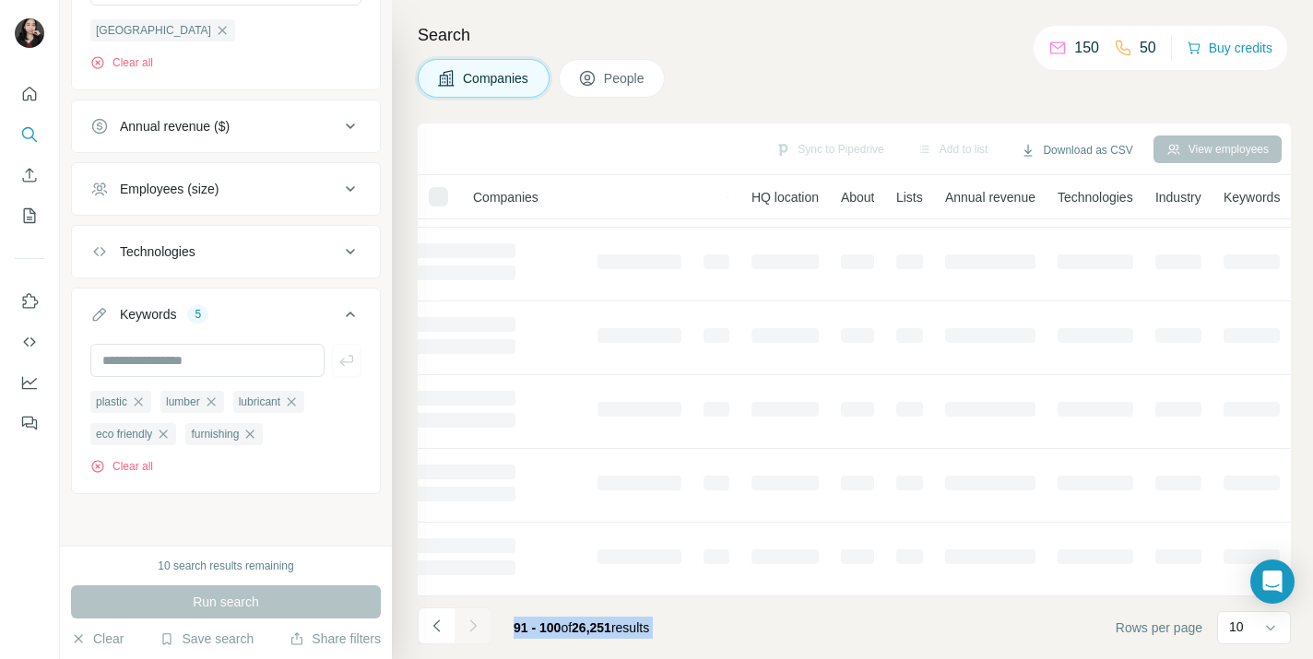
click at [477, 615] on div at bounding box center [472, 625] width 37 height 37
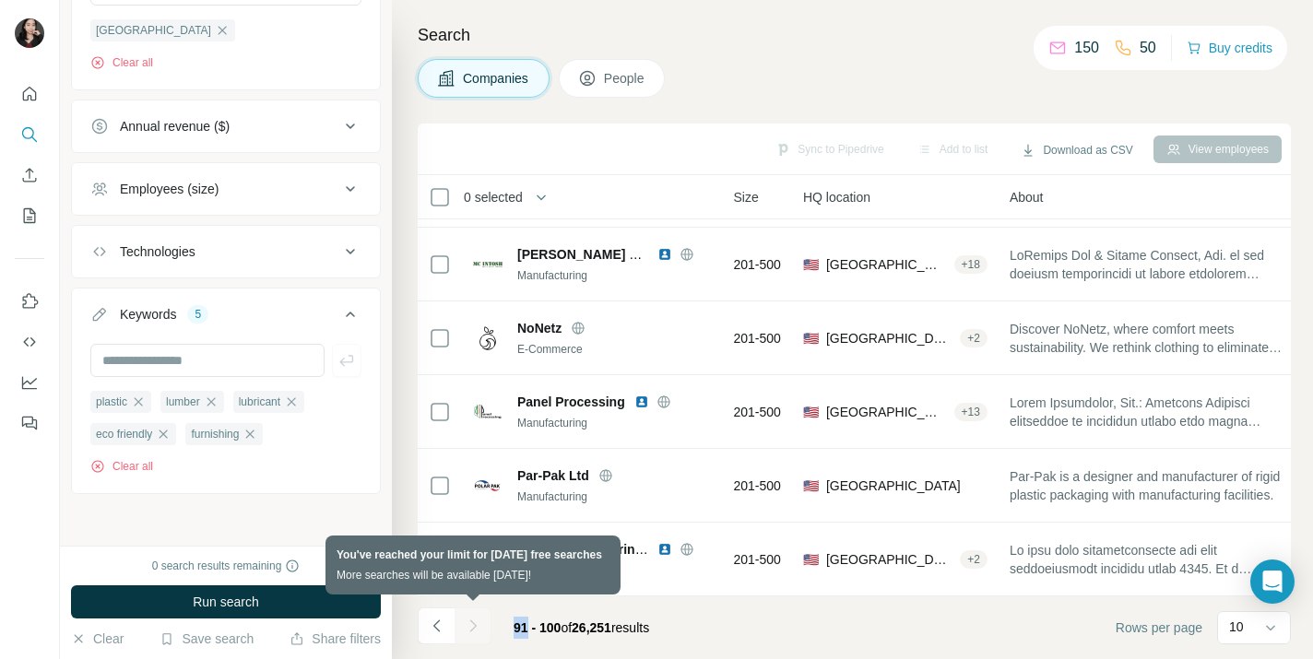
click at [470, 621] on div at bounding box center [472, 625] width 37 height 37
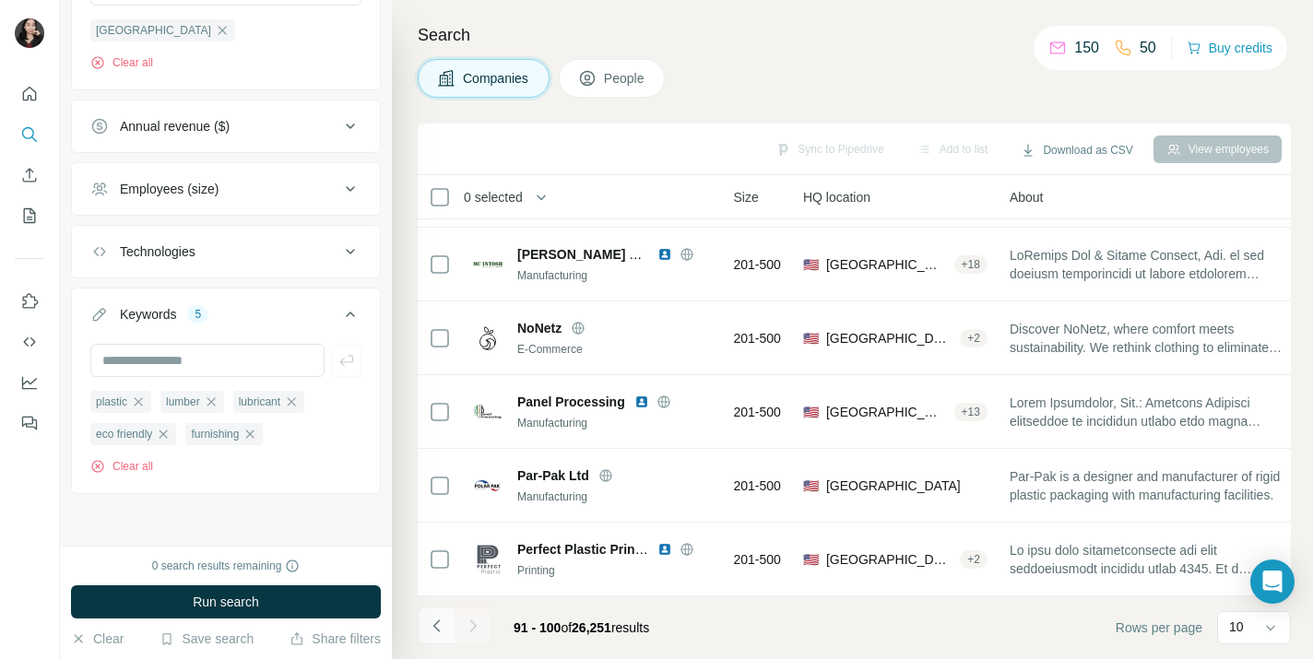
click at [440, 622] on icon "Navigate to previous page" at bounding box center [437, 626] width 18 height 18
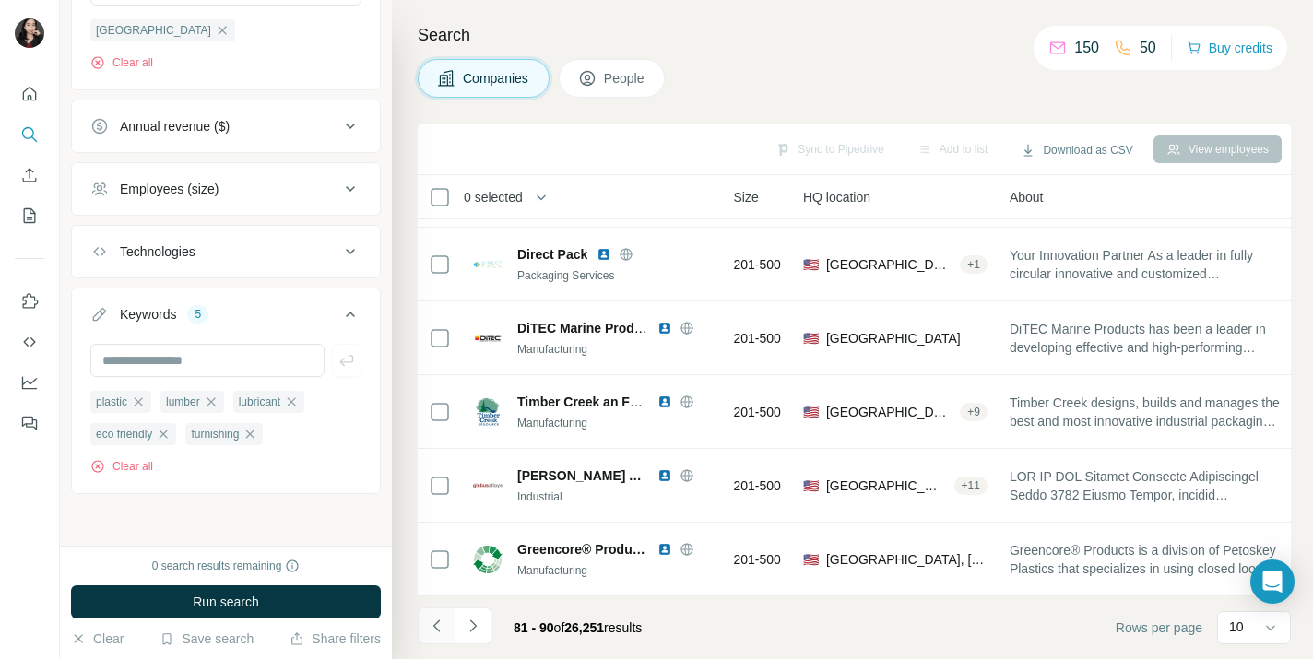
click at [440, 622] on icon "Navigate to previous page" at bounding box center [437, 626] width 18 height 18
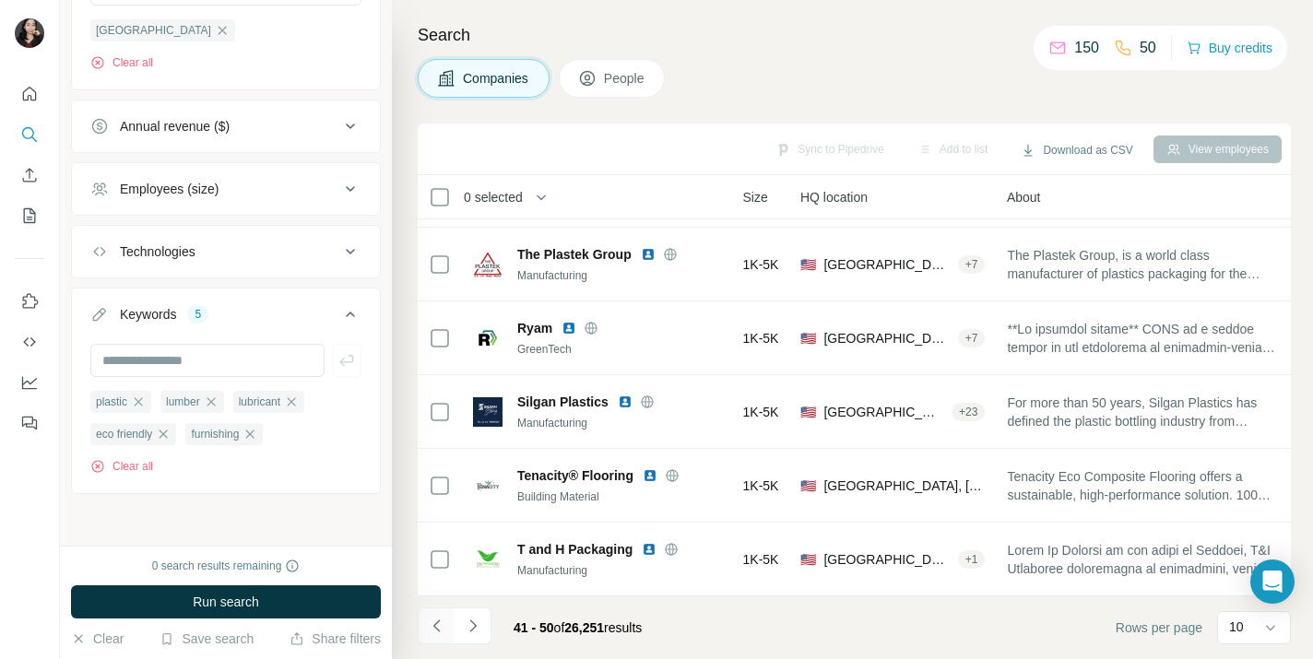
click at [440, 622] on icon "Navigate to previous page" at bounding box center [437, 626] width 18 height 18
click at [440, 622] on div at bounding box center [436, 625] width 37 height 37
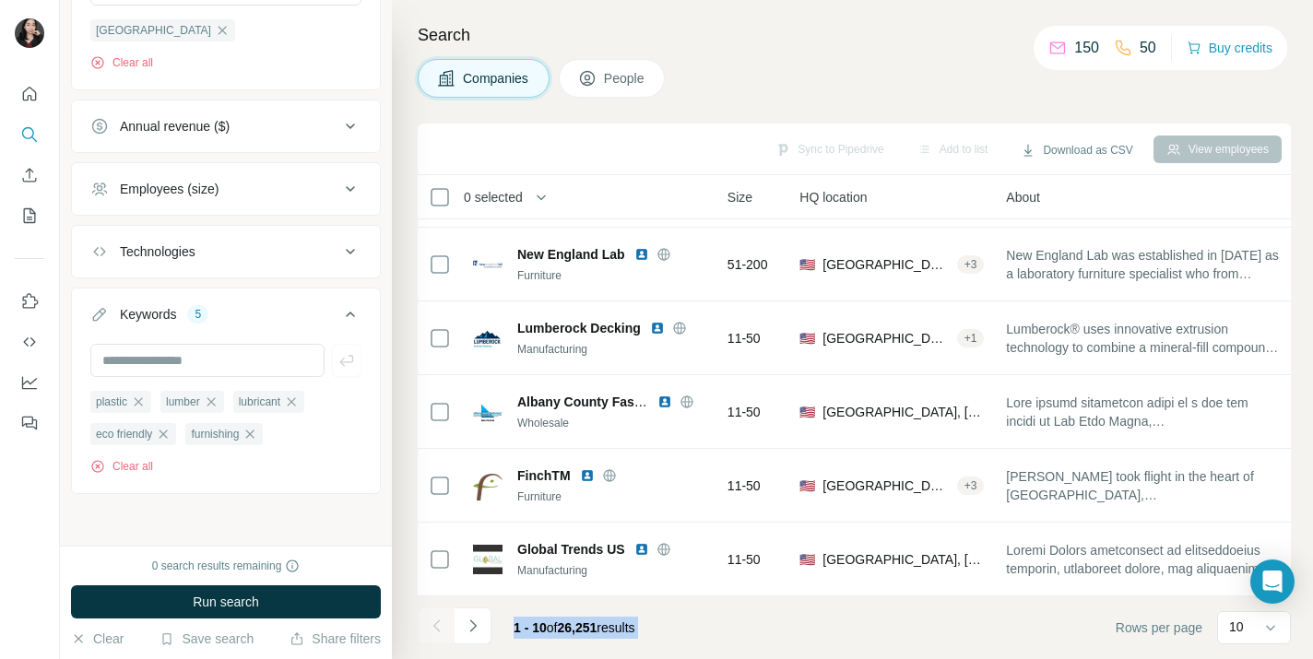
click at [440, 622] on div at bounding box center [436, 625] width 37 height 37
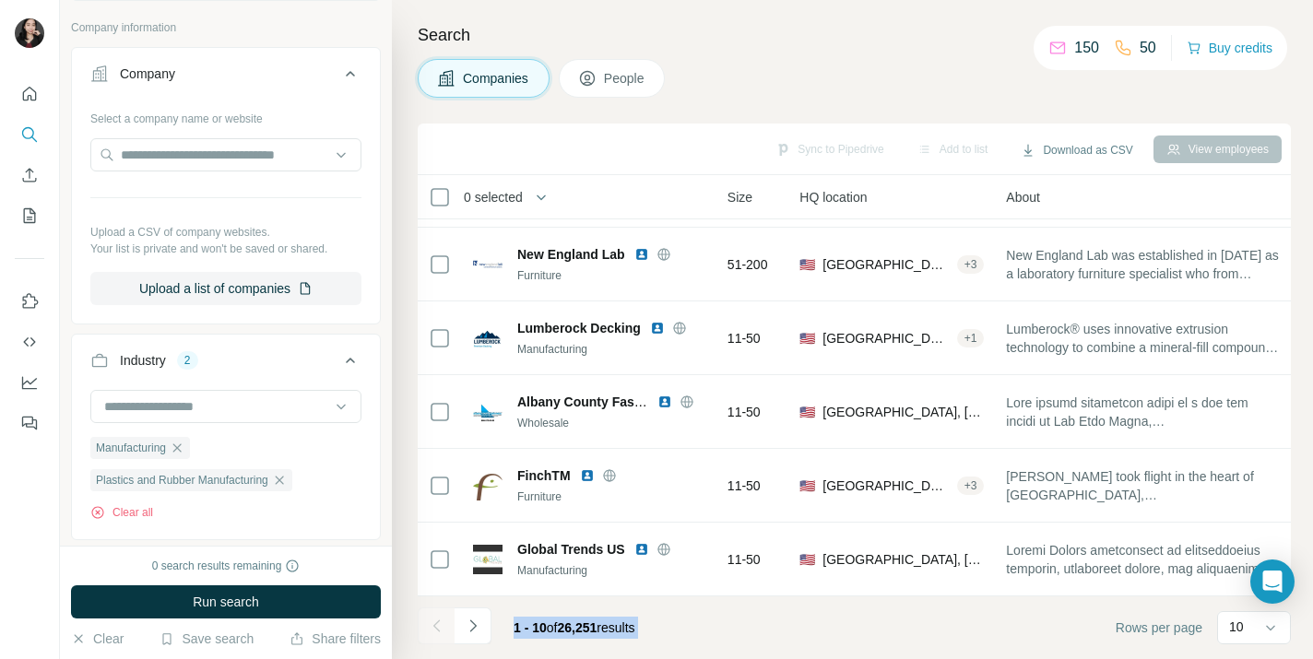
scroll to position [0, 0]
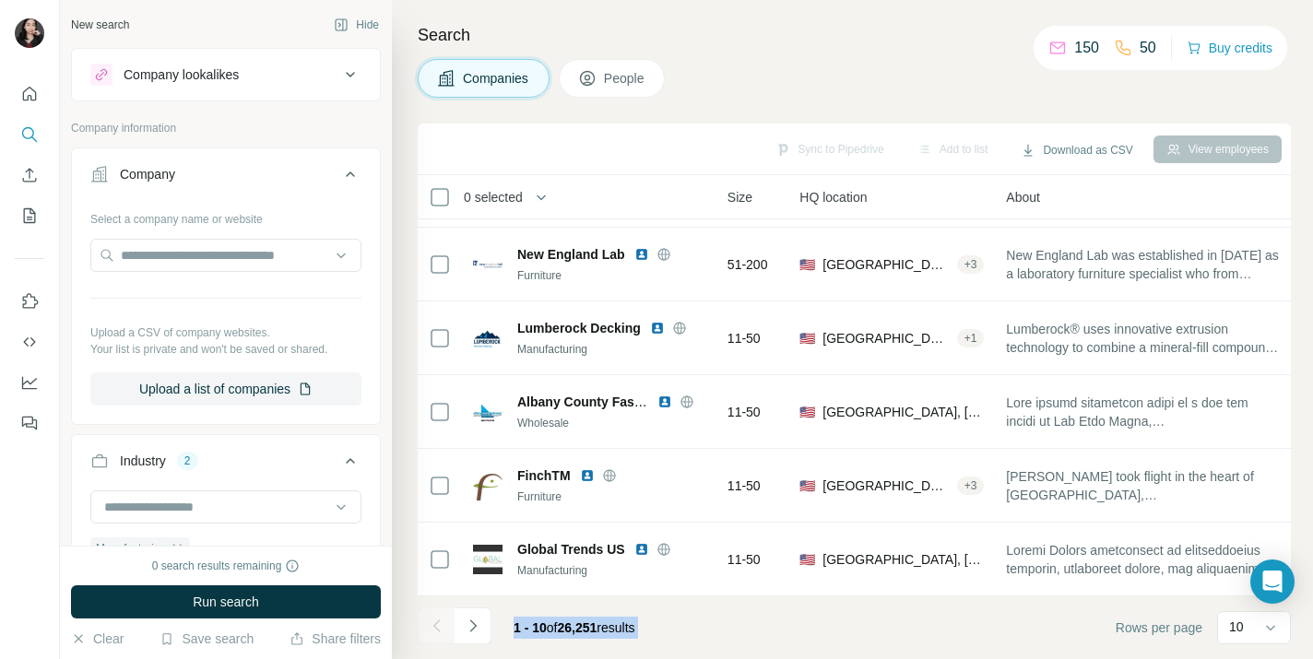
click at [814, 65] on div "Companies People" at bounding box center [854, 78] width 873 height 39
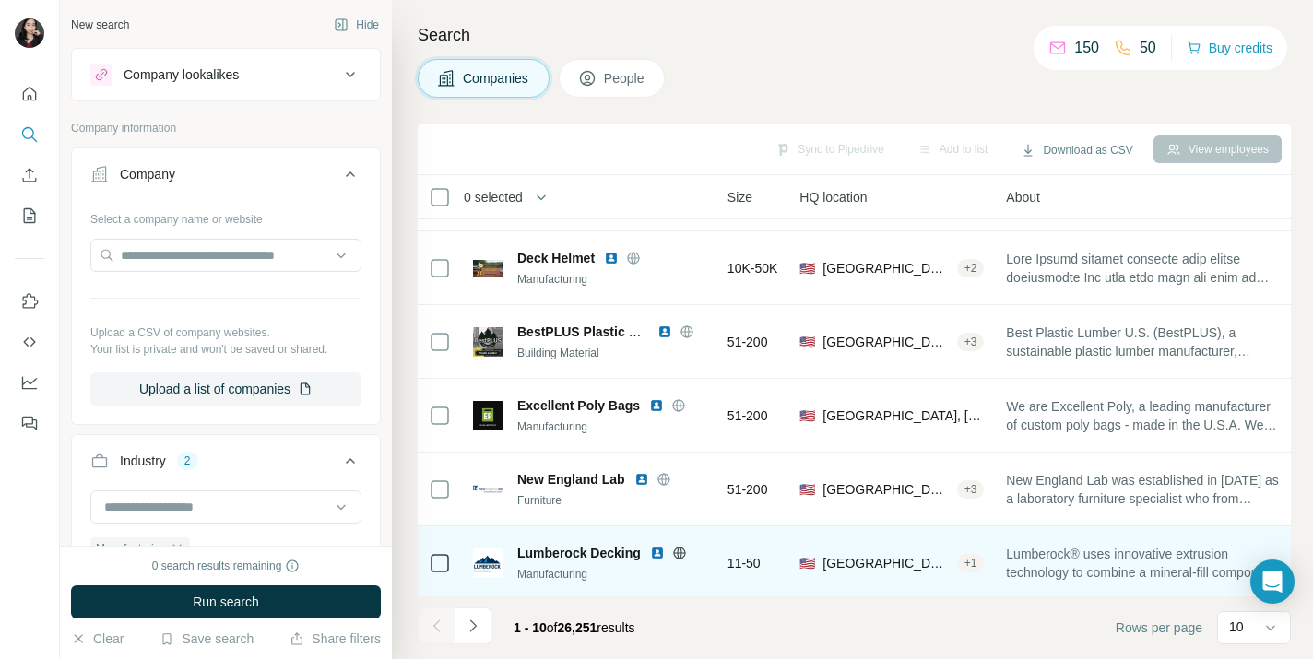
scroll to position [0, 177]
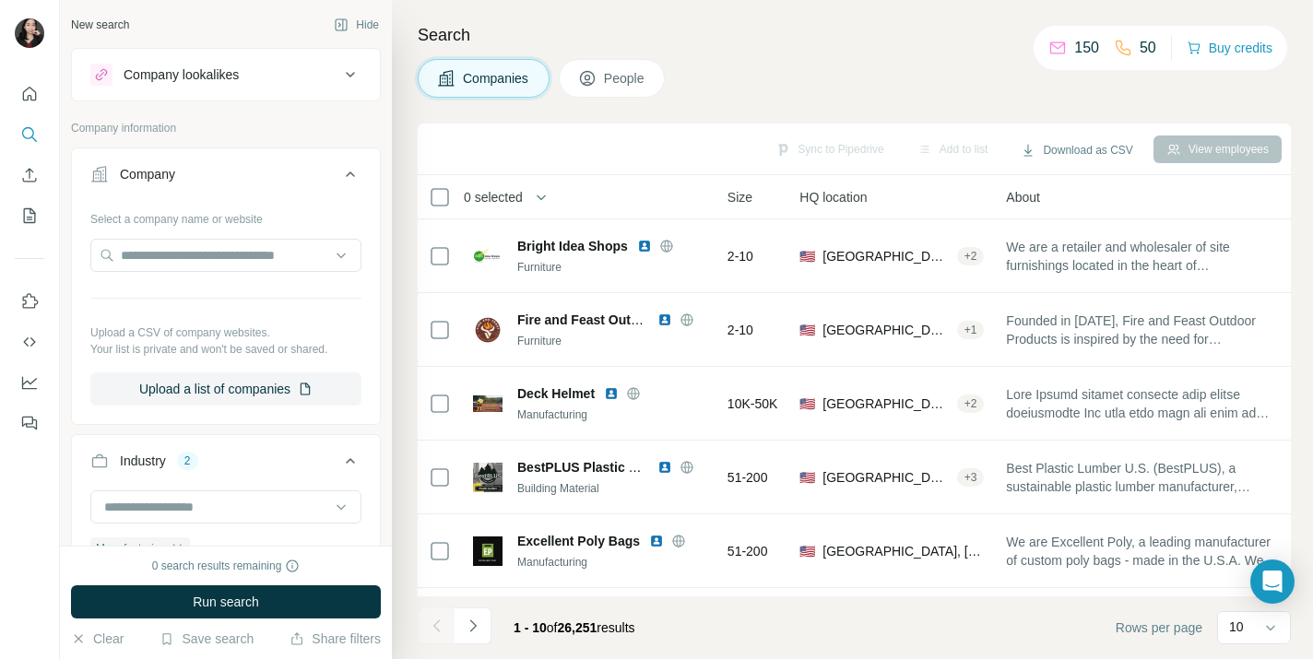
click at [819, 10] on div "Search Companies People Sync to Pipedrive Add to list Download as CSV View empl…" at bounding box center [852, 329] width 921 height 659
click at [795, 53] on div "Search Companies People Sync to Pipedrive Add to list Download as CSV View empl…" at bounding box center [852, 329] width 921 height 659
click at [791, 57] on div "Search Companies People Sync to Pipedrive Add to list Download as CSV View empl…" at bounding box center [852, 329] width 921 height 659
click at [790, 57] on div "Search Companies People Sync to Pipedrive Add to list Download as CSV View empl…" at bounding box center [852, 329] width 921 height 659
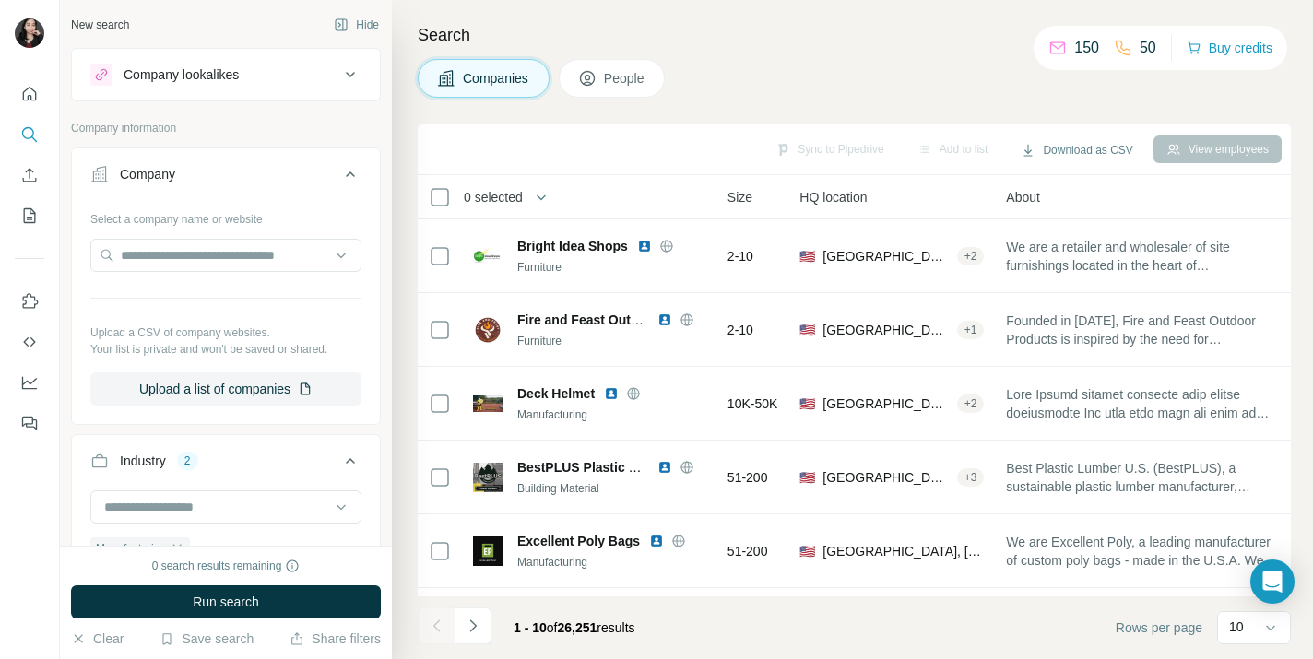
click at [790, 57] on div "Search Companies People Sync to Pipedrive Add to list Download as CSV View empl…" at bounding box center [852, 329] width 921 height 659
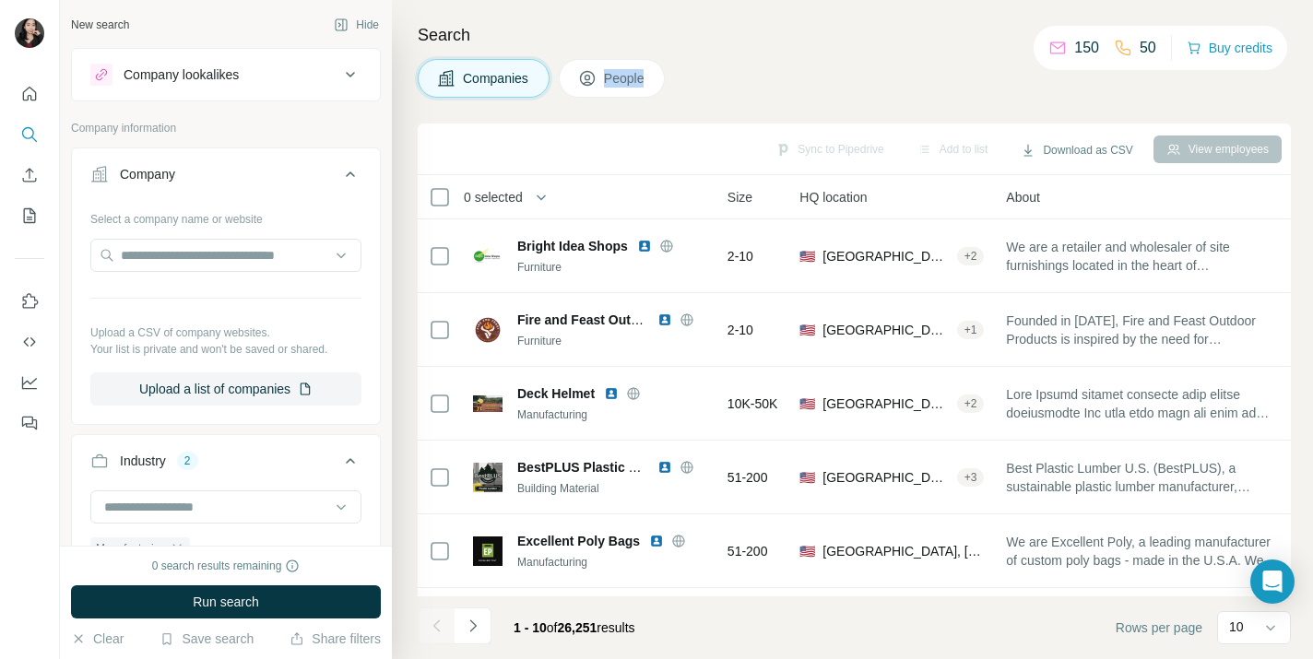
click at [790, 57] on div "Search Companies People Sync to Pipedrive Add to list Download as CSV View empl…" at bounding box center [852, 329] width 921 height 659
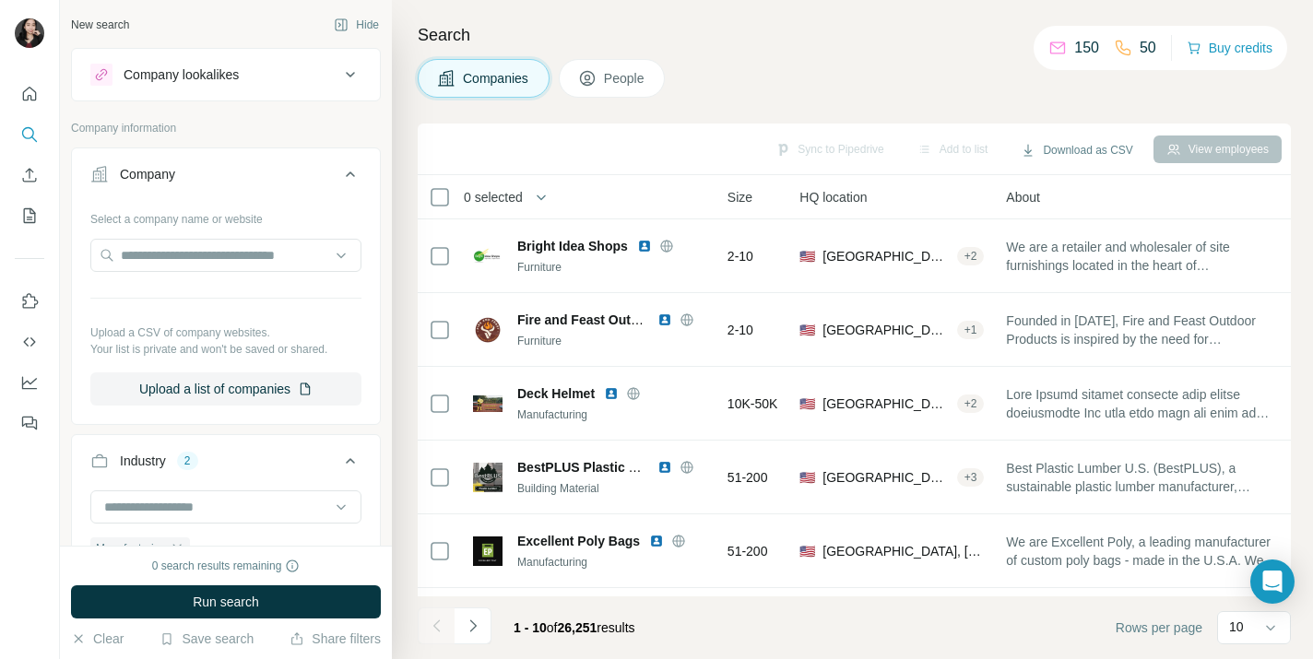
click at [912, 74] on div "Companies People" at bounding box center [854, 78] width 873 height 39
click at [779, 44] on h4 "Search" at bounding box center [854, 35] width 873 height 26
